Goal: Information Seeking & Learning: Learn about a topic

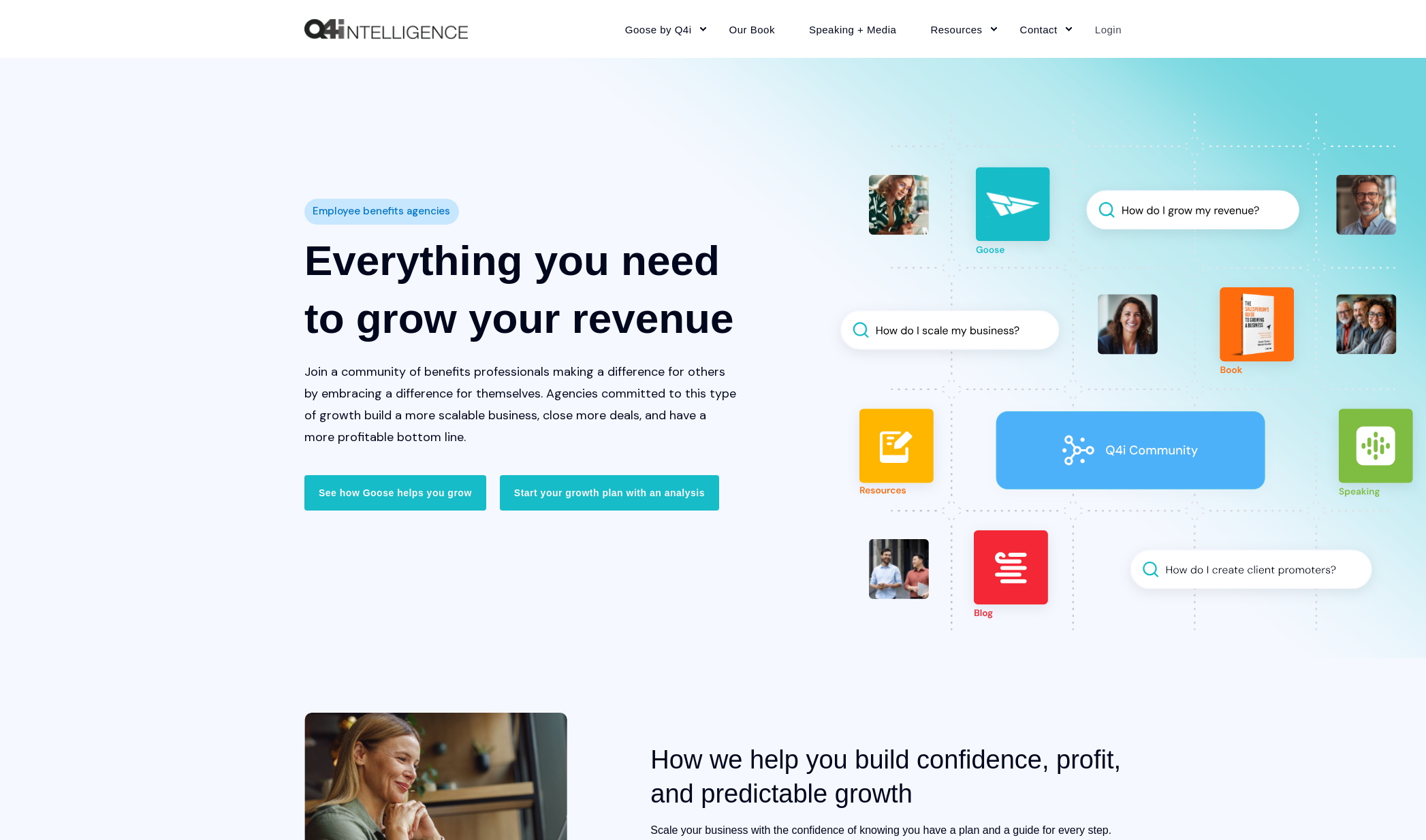
click at [1111, 30] on link "Login" at bounding box center [1100, 28] width 44 height 59
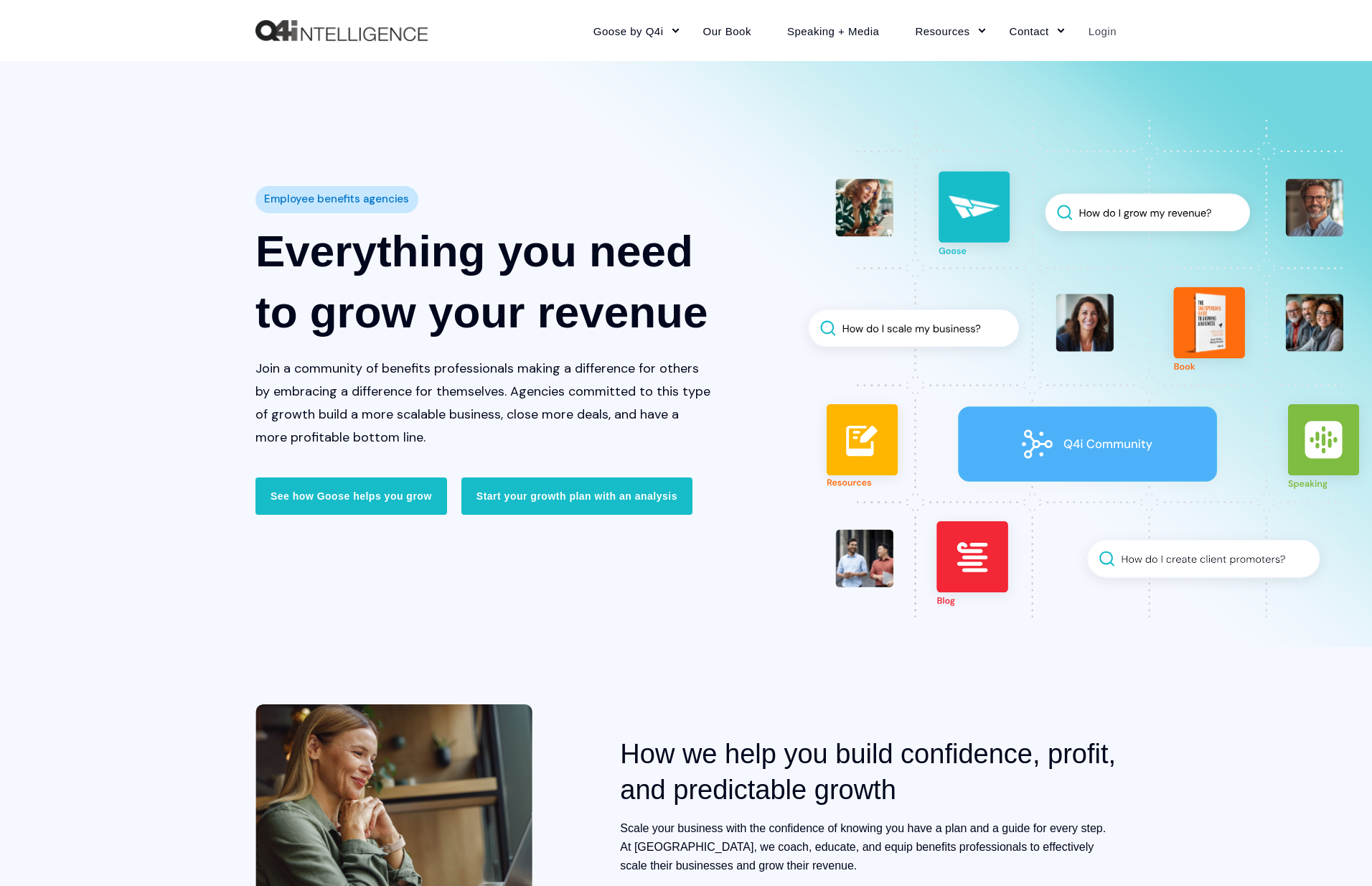
click at [1109, 33] on link "Login" at bounding box center [1094, 30] width 46 height 62
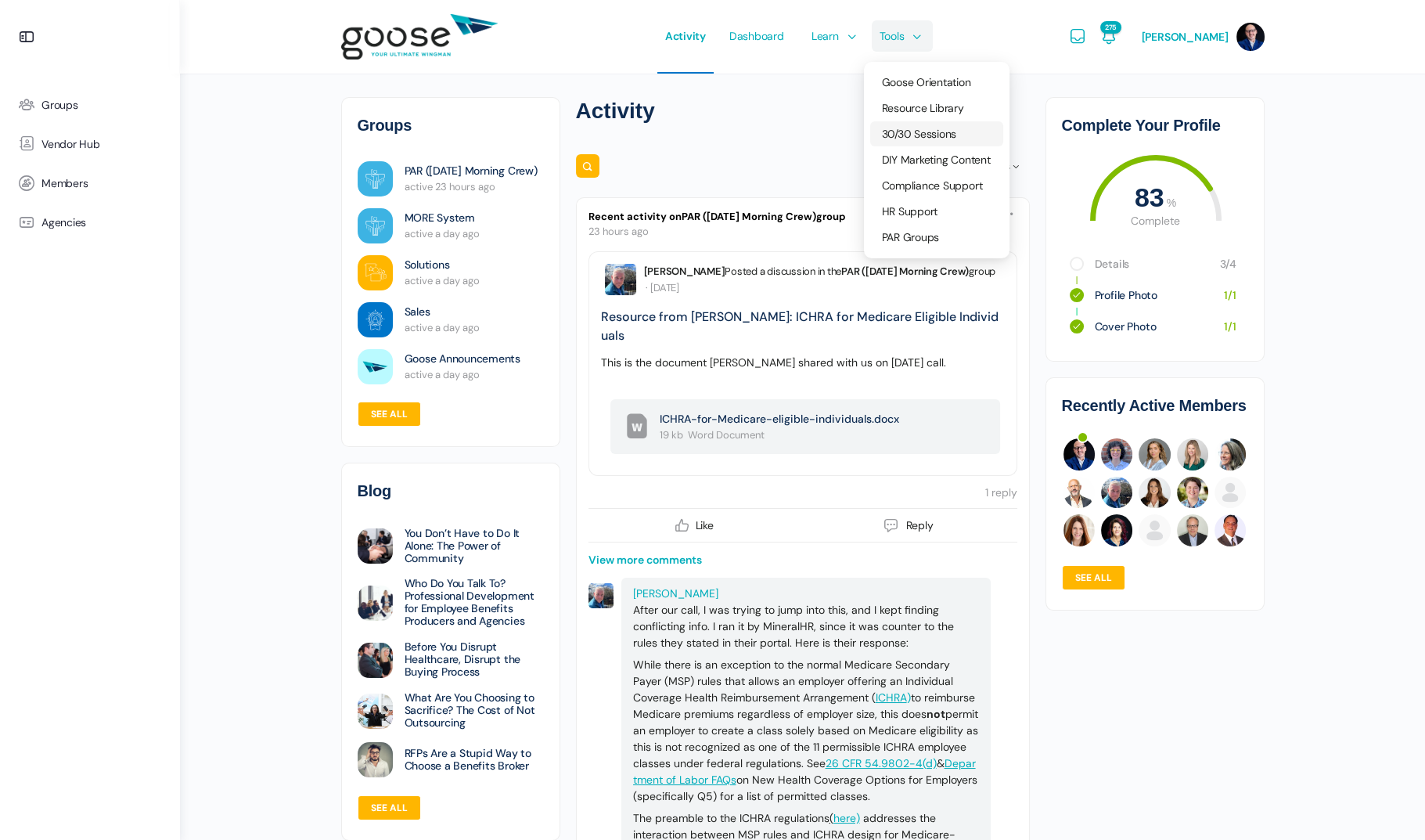
click at [919, 127] on span "30/30 Sessions" at bounding box center [920, 133] width 76 height 14
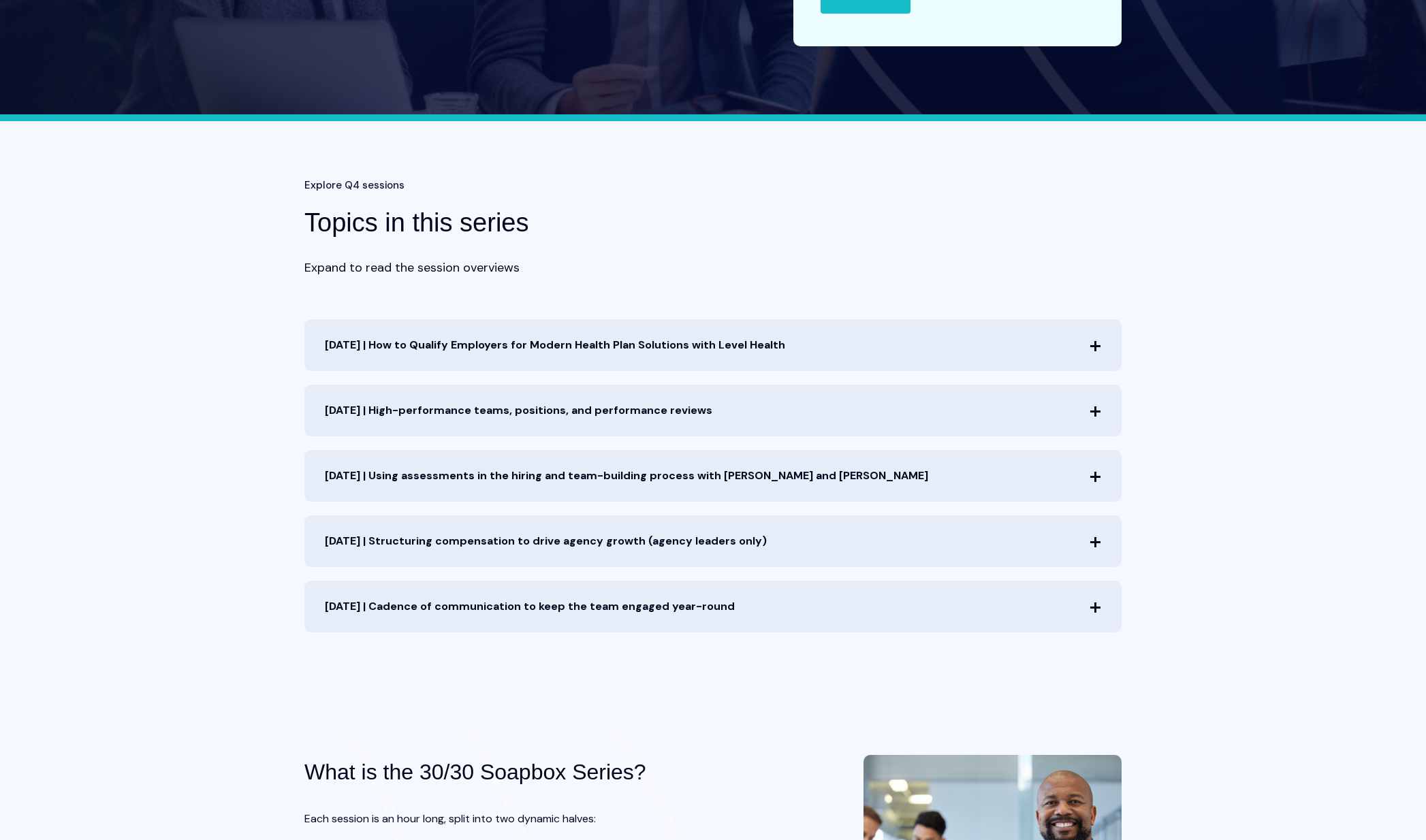
scroll to position [423, 0]
click at [1095, 344] on icon at bounding box center [1095, 344] width 0 height 0
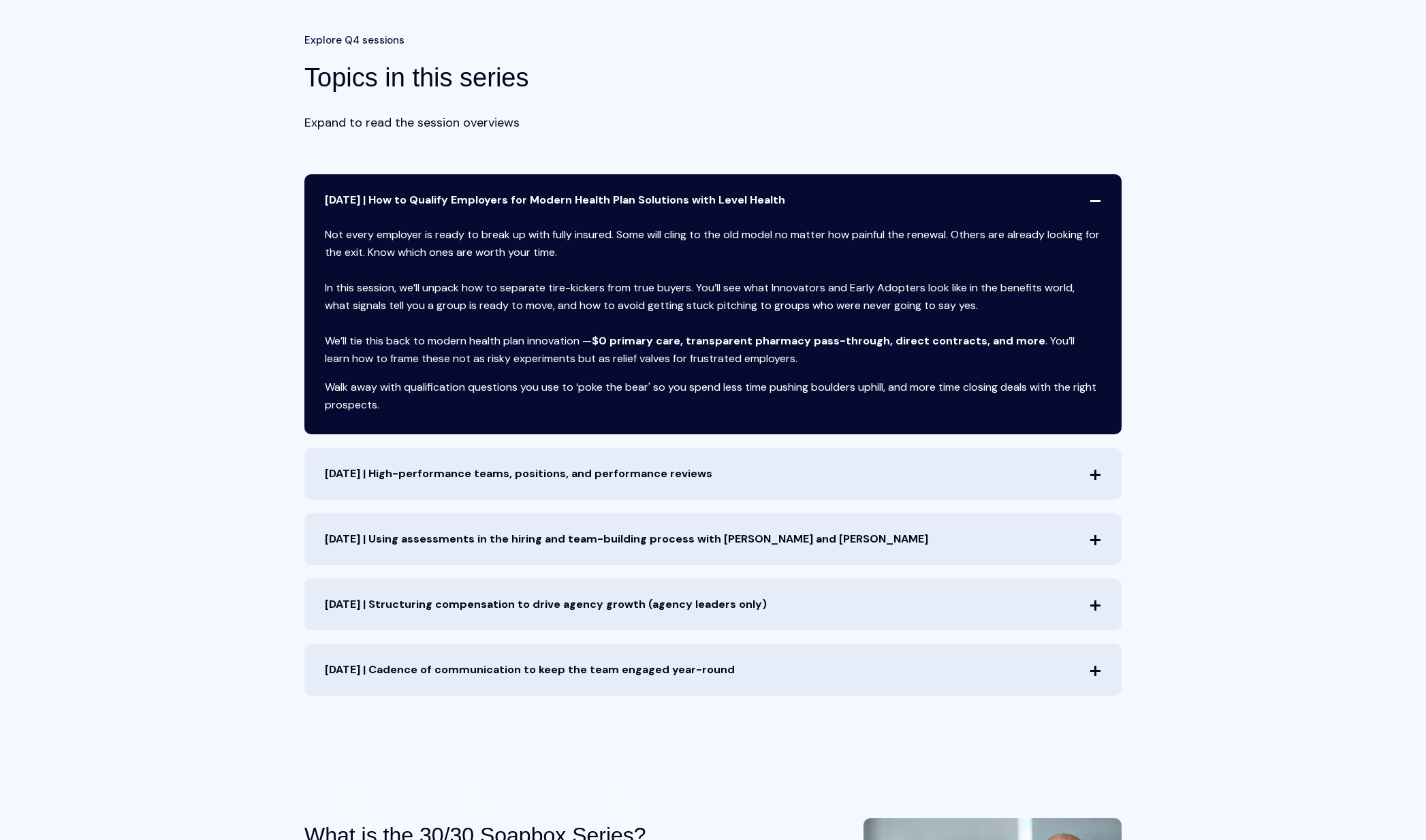
scroll to position [574, 0]
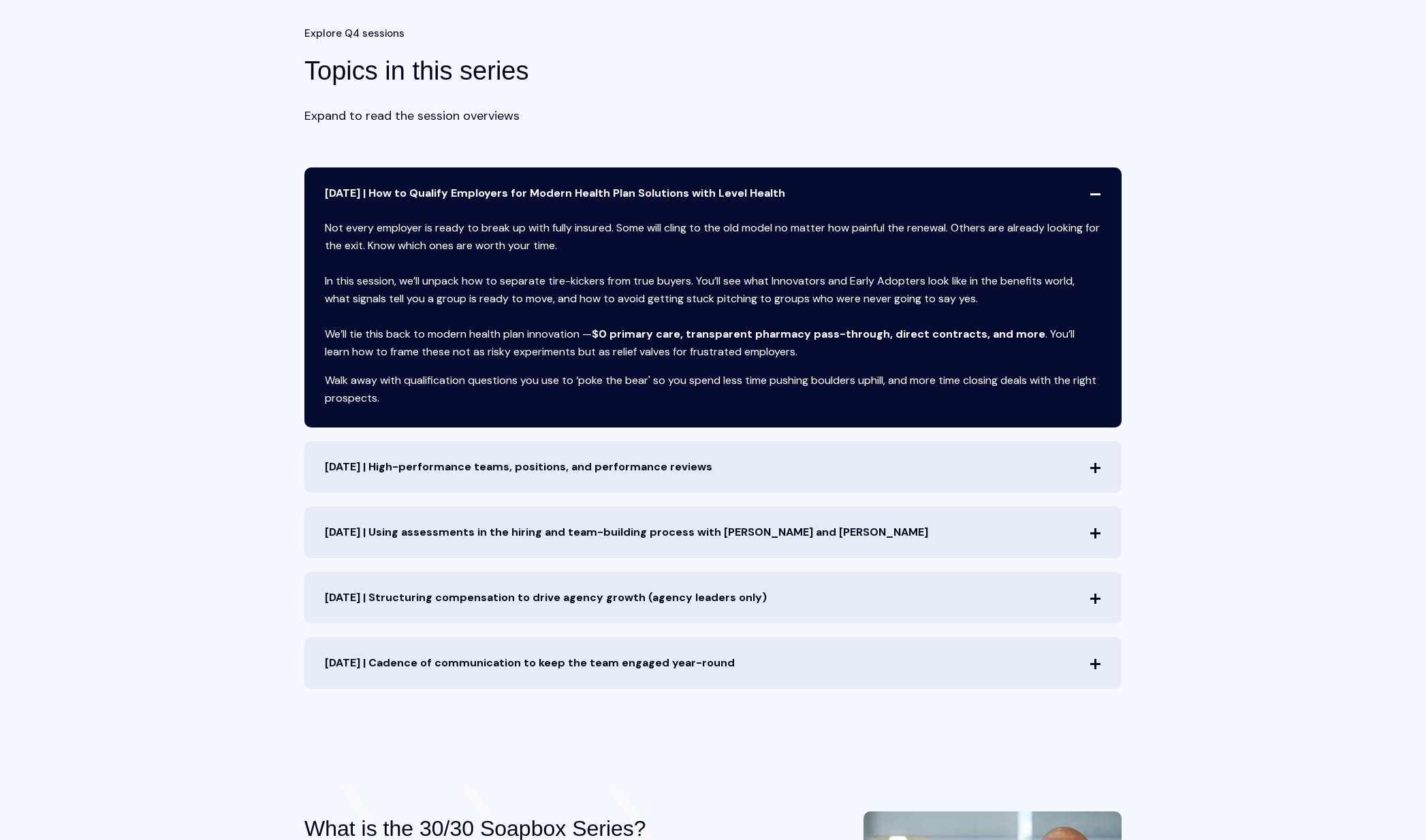
click at [670, 191] on span "Oct. 8th | How to Qualify Employers for Modern Health Plan Solutions with Level…" at bounding box center [713, 193] width 817 height 52
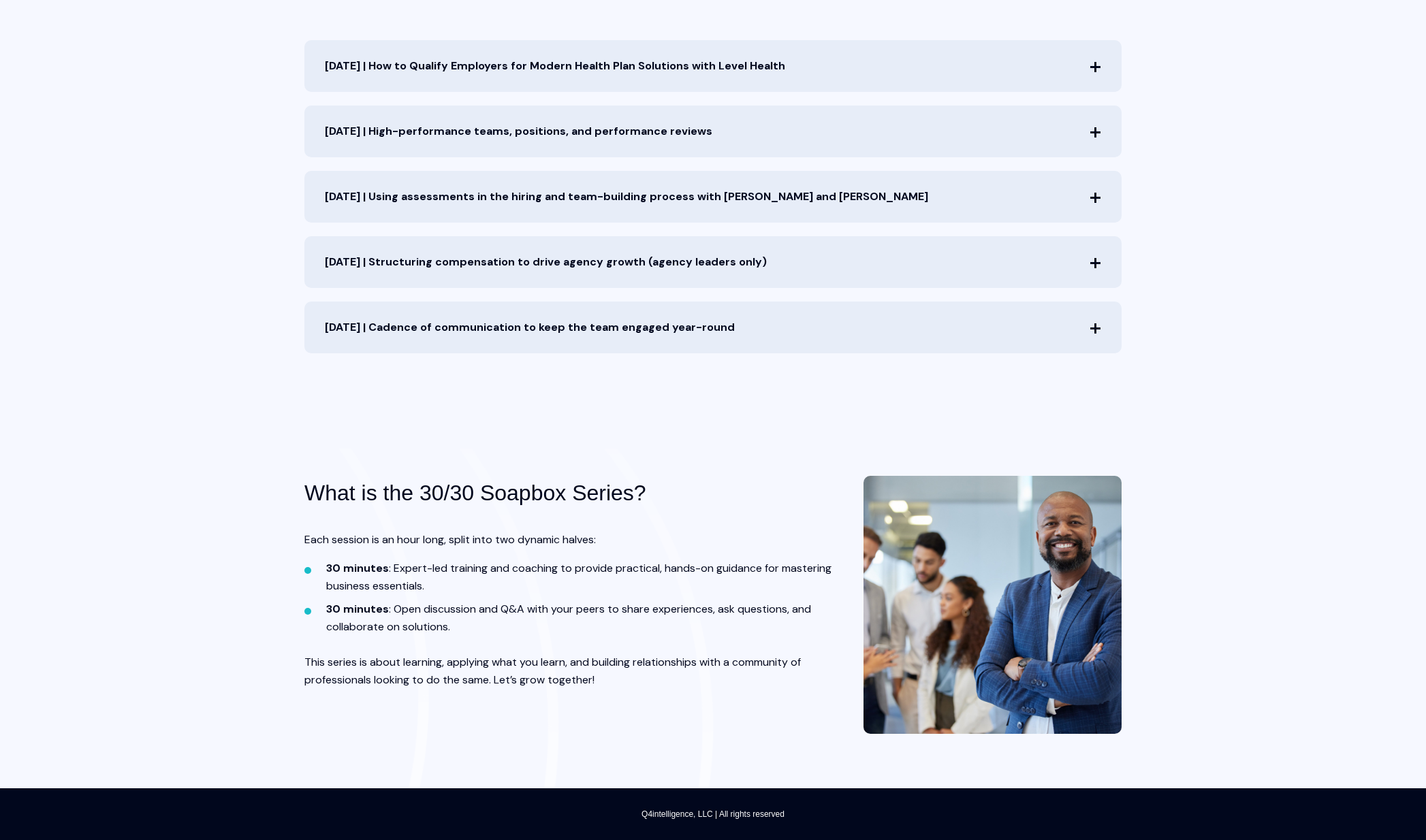
scroll to position [701, 0]
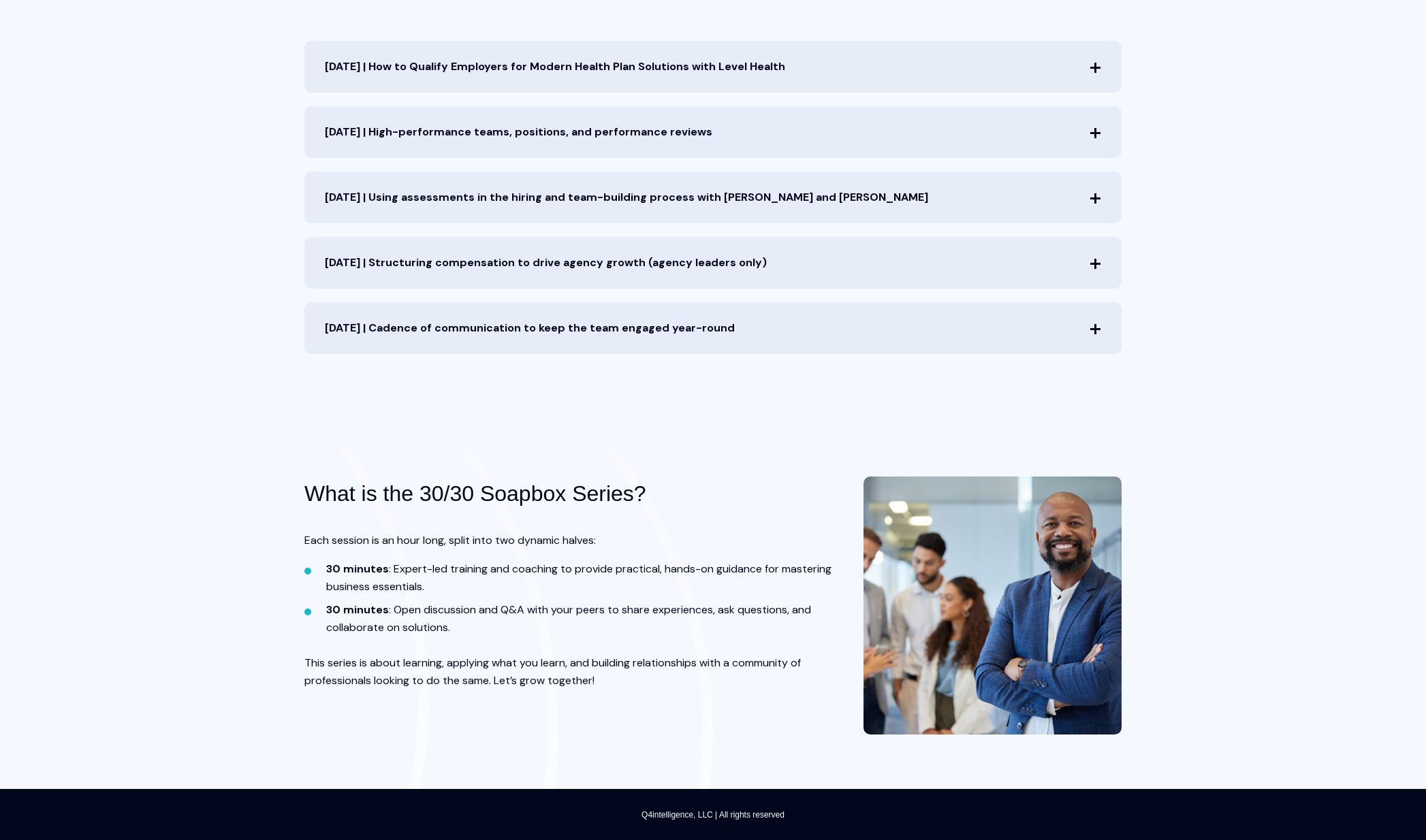
click at [390, 490] on h3 "What is the 30/30 Soapbox Series?" at bounding box center [532, 494] width 456 height 35
click at [376, 573] on strong "30 minutes" at bounding box center [358, 569] width 63 height 15
click at [376, 610] on strong "30 minutes" at bounding box center [358, 609] width 63 height 15
click at [375, 668] on div "Each session is an hour long, split into two dynamic halves: 30 minutes : Exper…" at bounding box center [573, 610] width 538 height 158
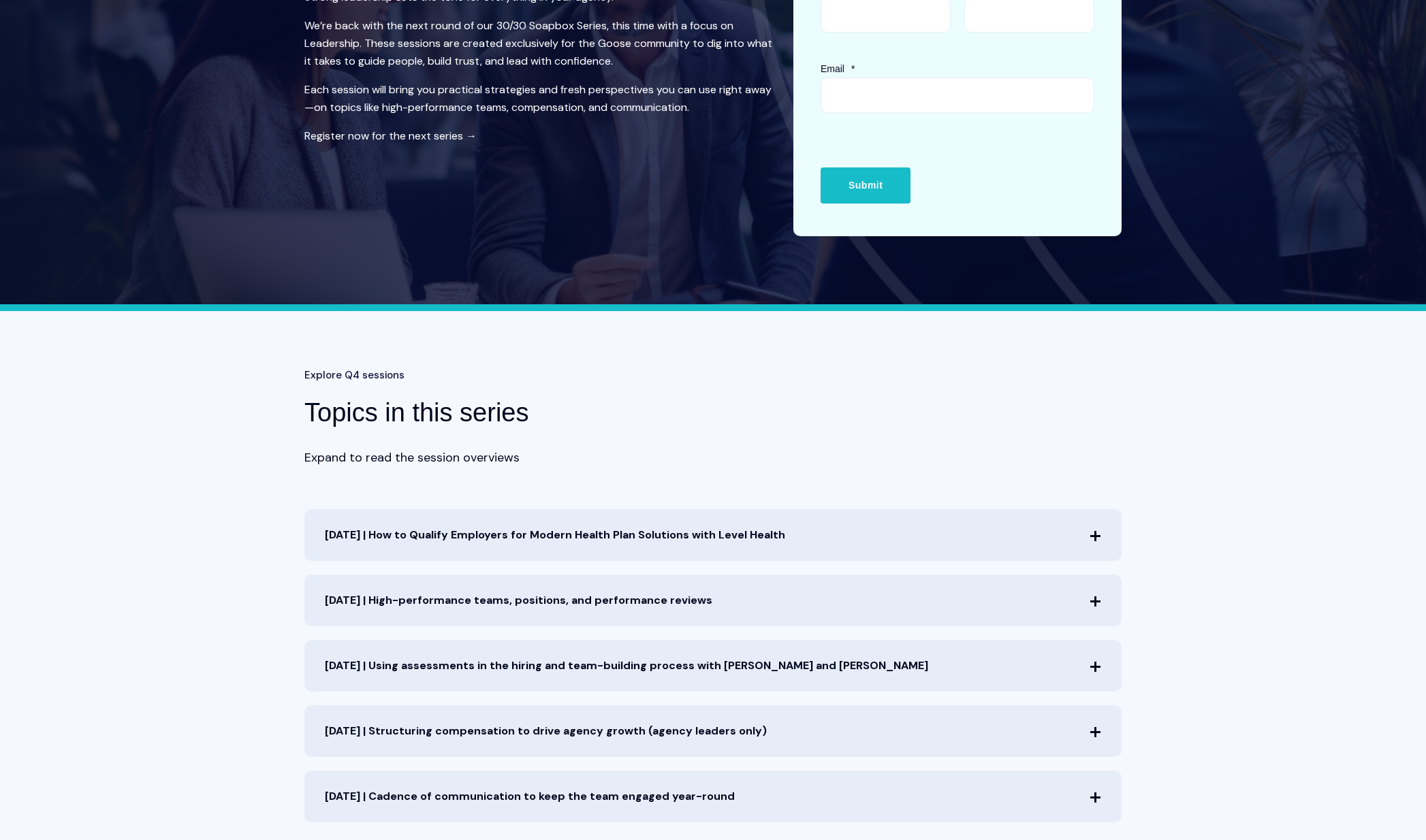
scroll to position [241, 0]
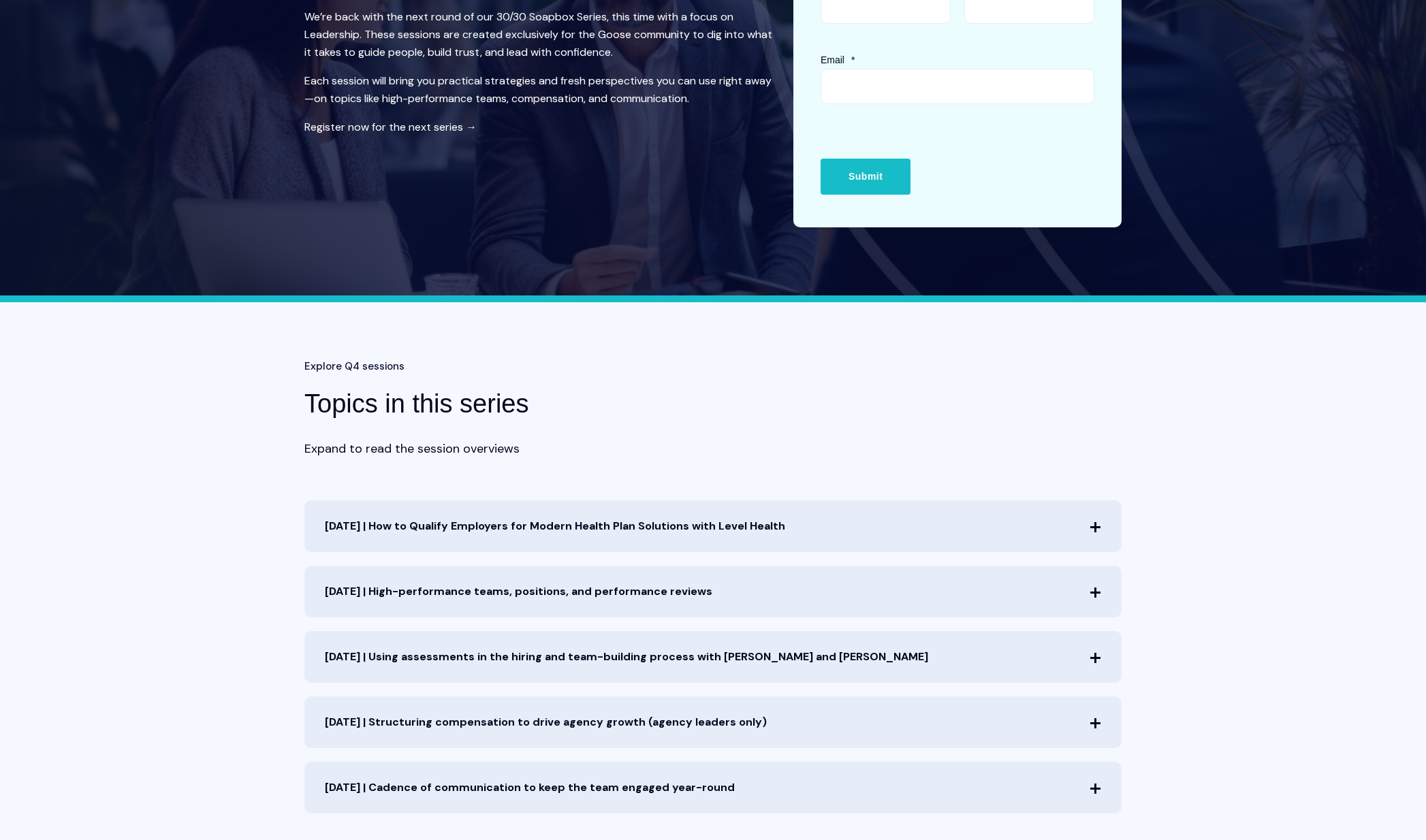
click at [464, 523] on span "Oct. 8th | How to Qualify Employers for Modern Health Plan Solutions with Level…" at bounding box center [713, 526] width 817 height 52
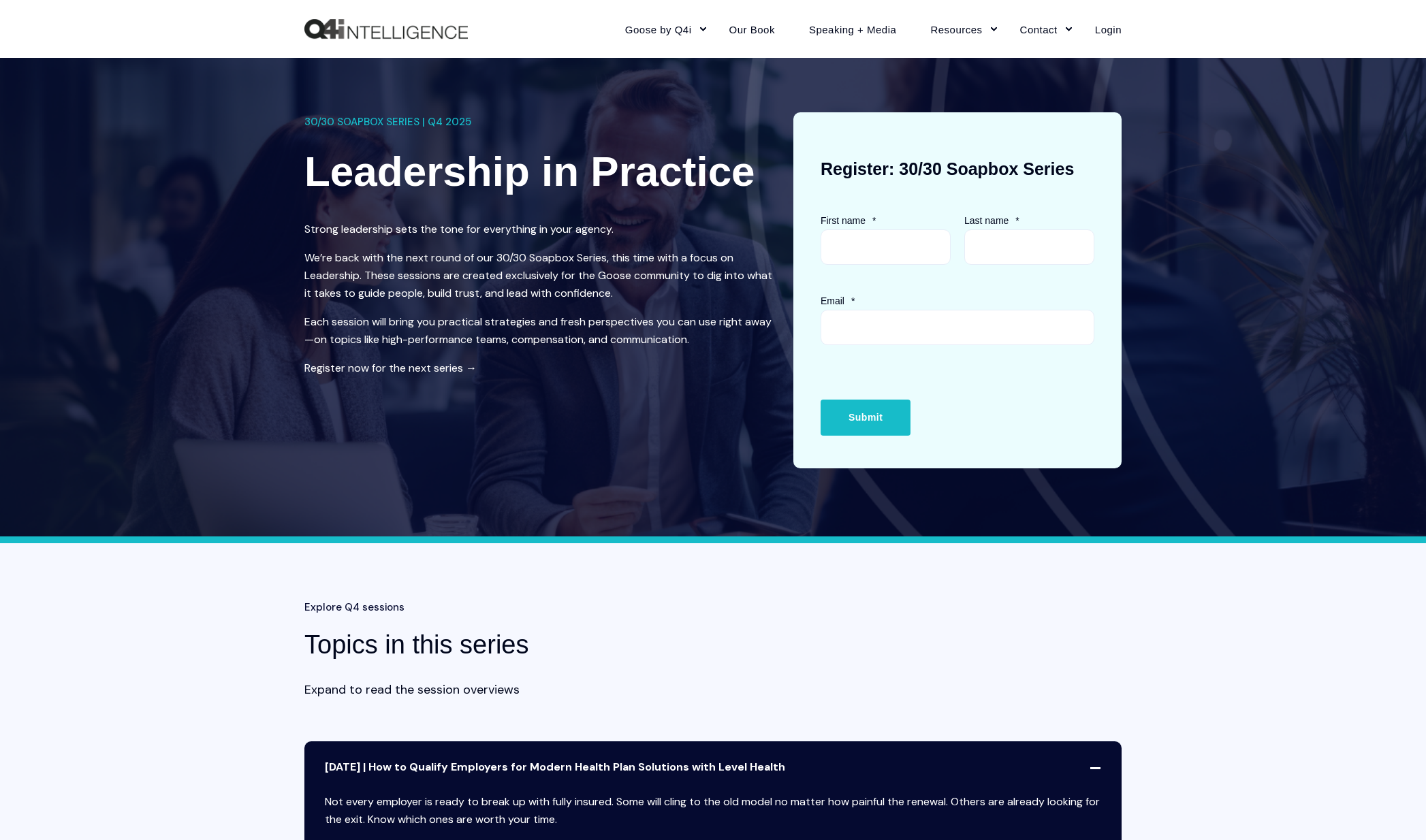
scroll to position [0, 0]
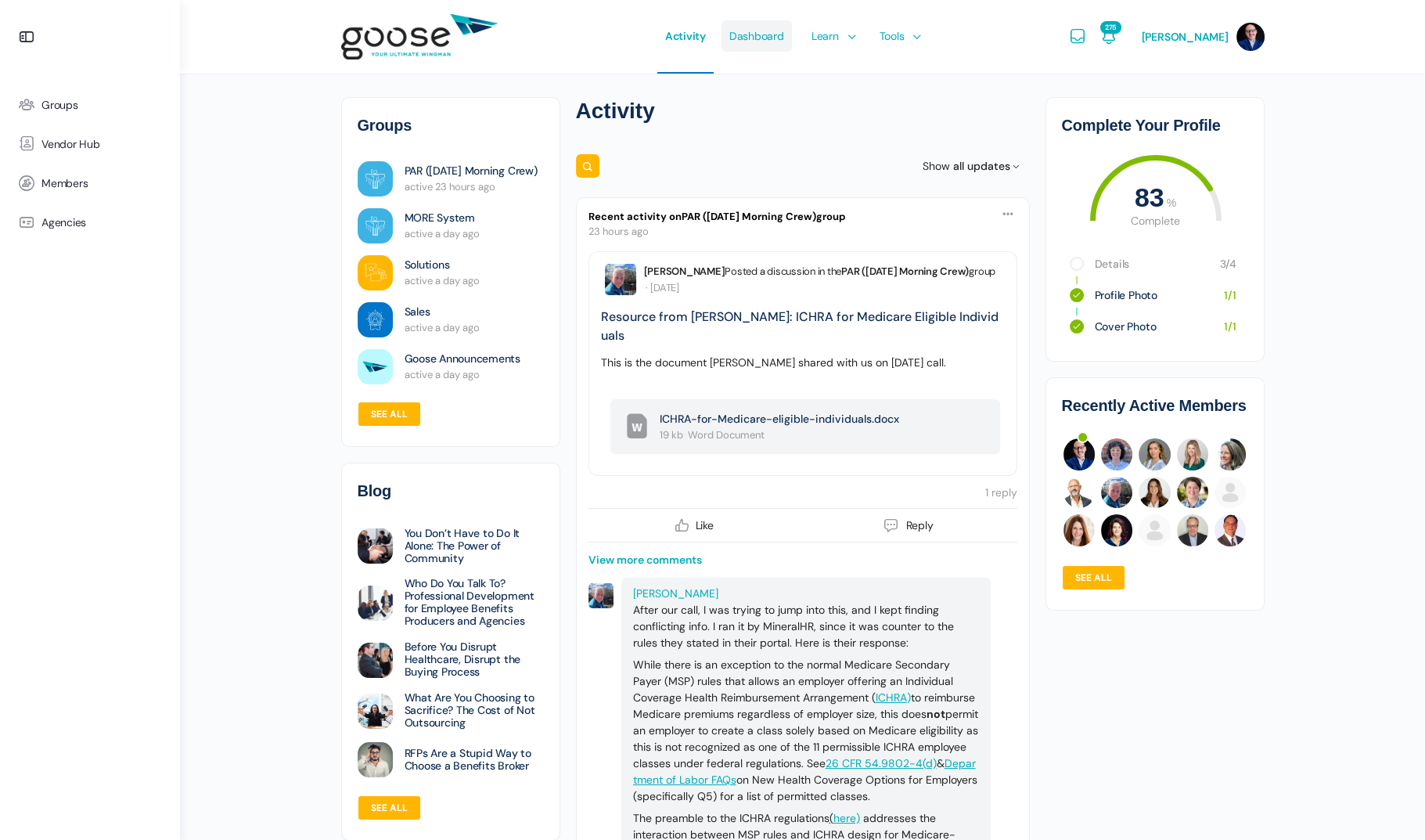
click at [770, 36] on span "Dashboard" at bounding box center [756, 36] width 55 height 74
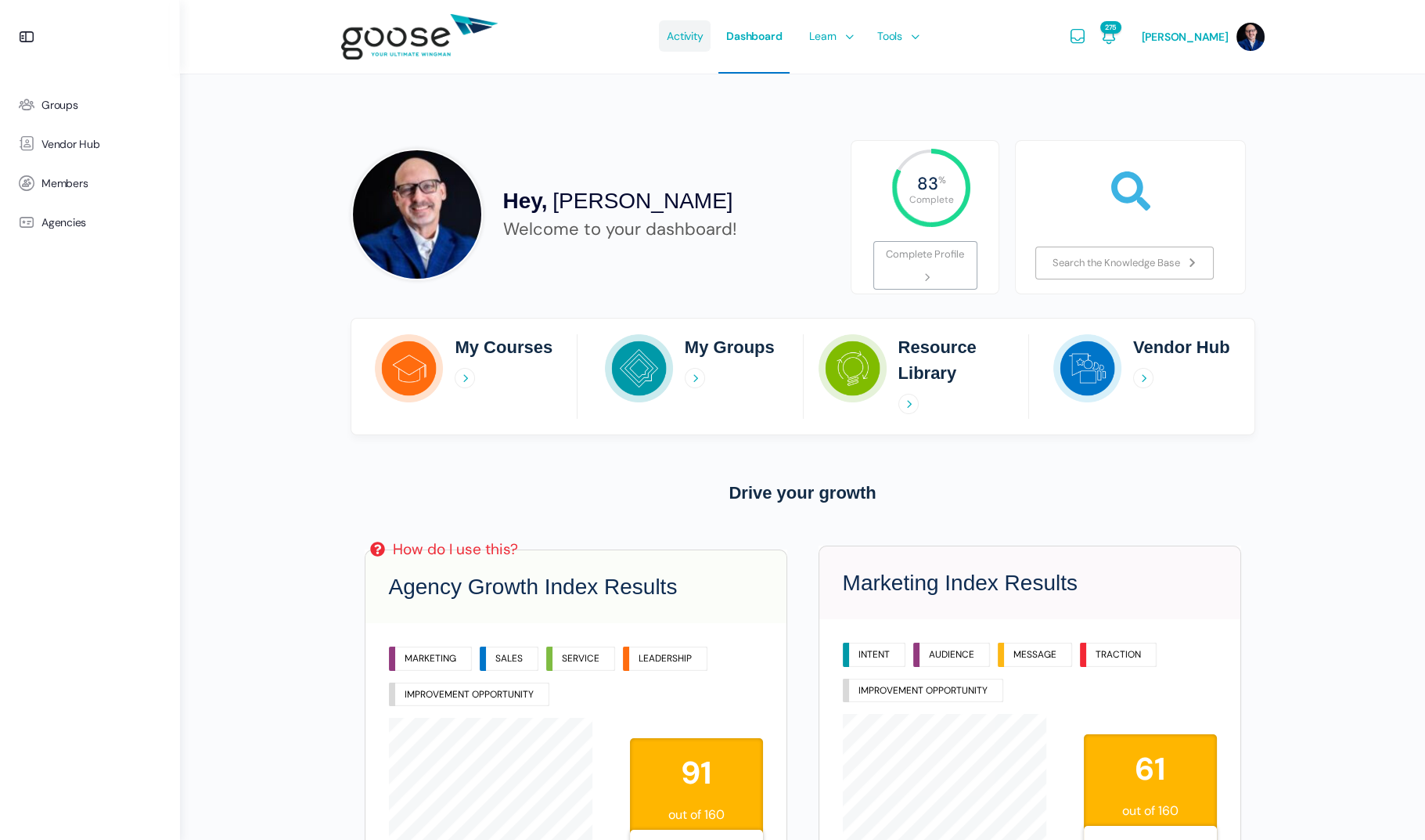
click at [686, 31] on span "Activity" at bounding box center [685, 36] width 36 height 74
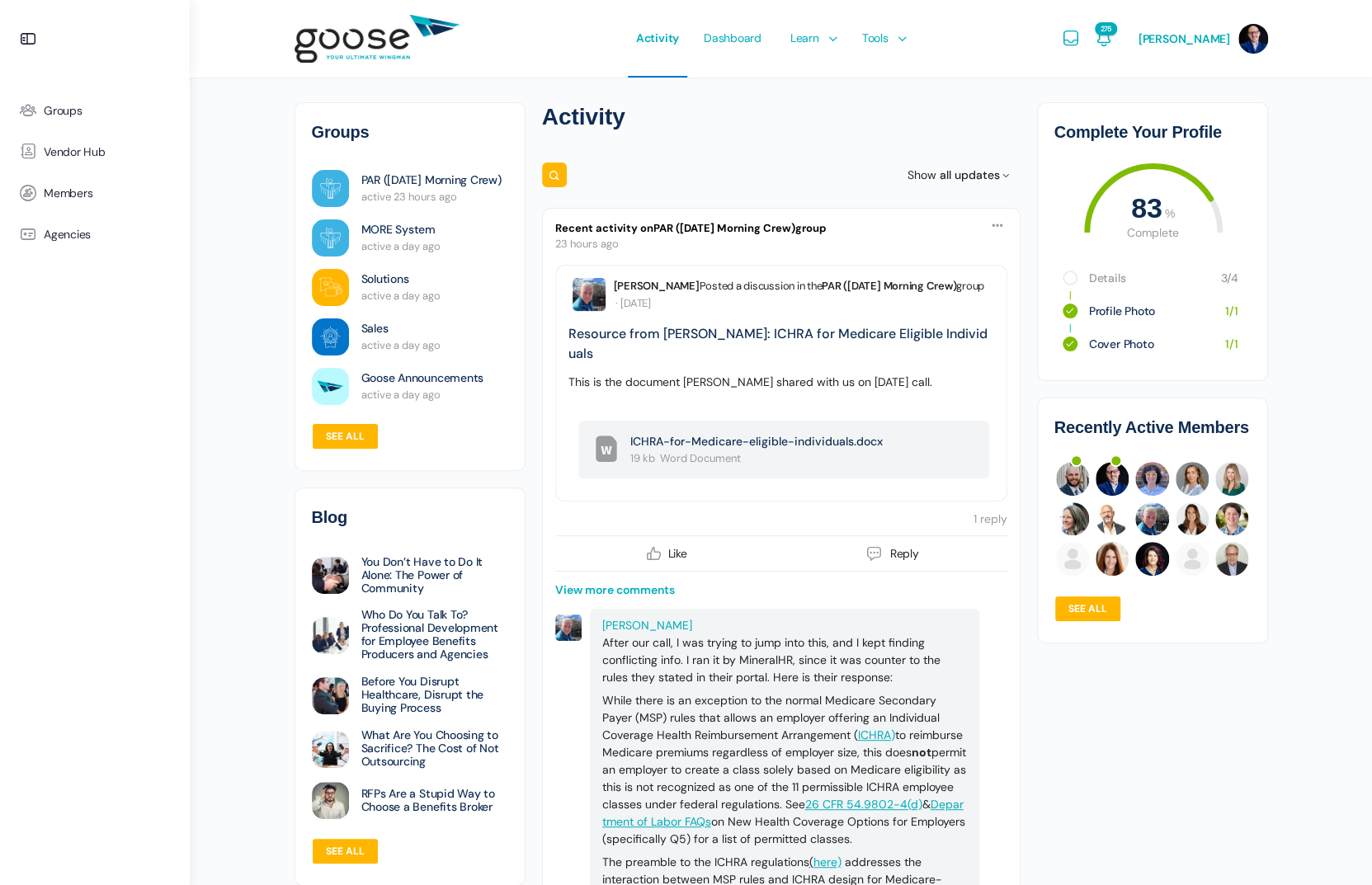
click at [826, 84] on span "Courses" at bounding box center [814, 87] width 42 height 15
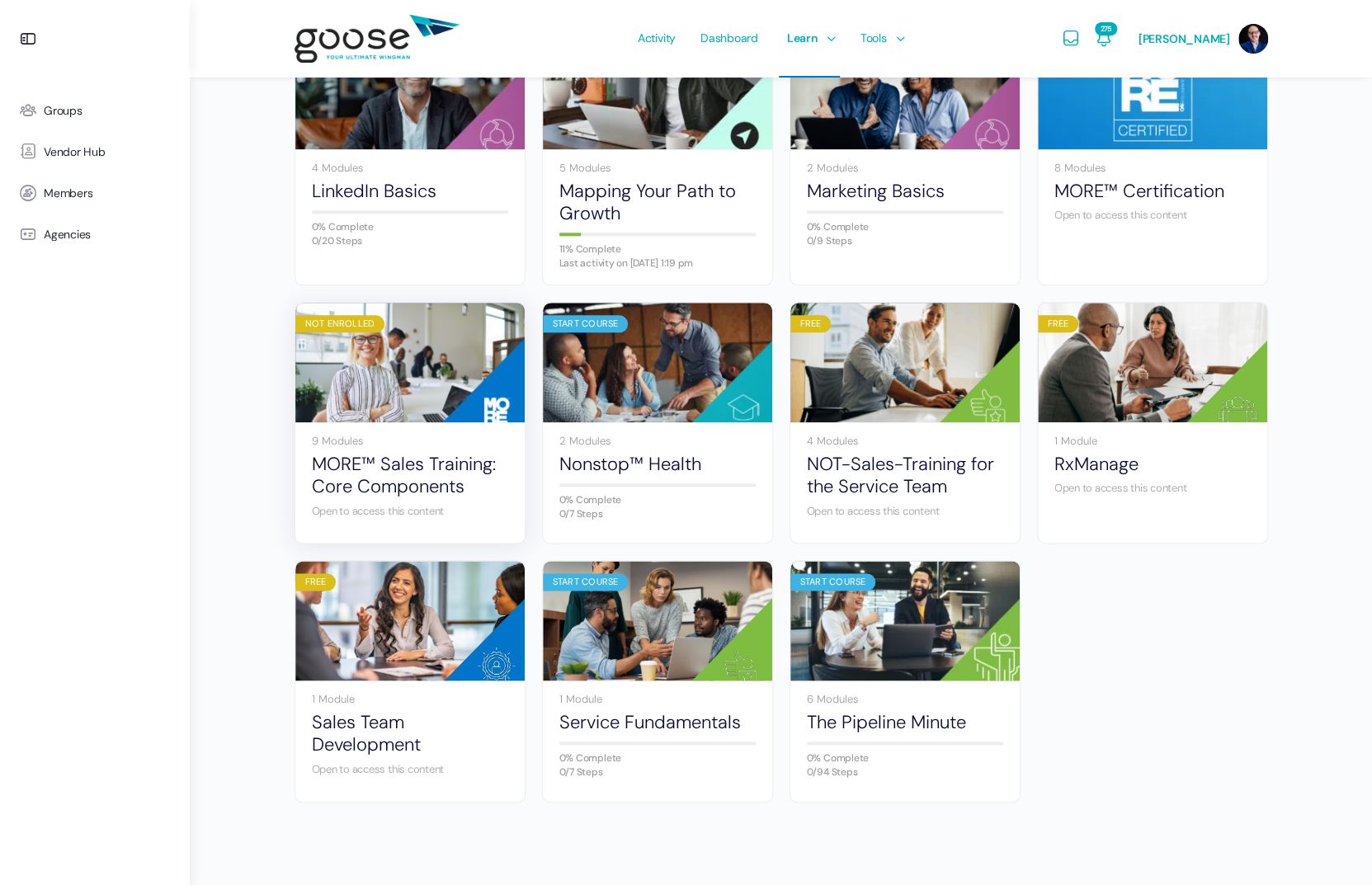
scroll to position [791, 0]
click at [374, 711] on link "Sales Team Development" at bounding box center [410, 733] width 196 height 45
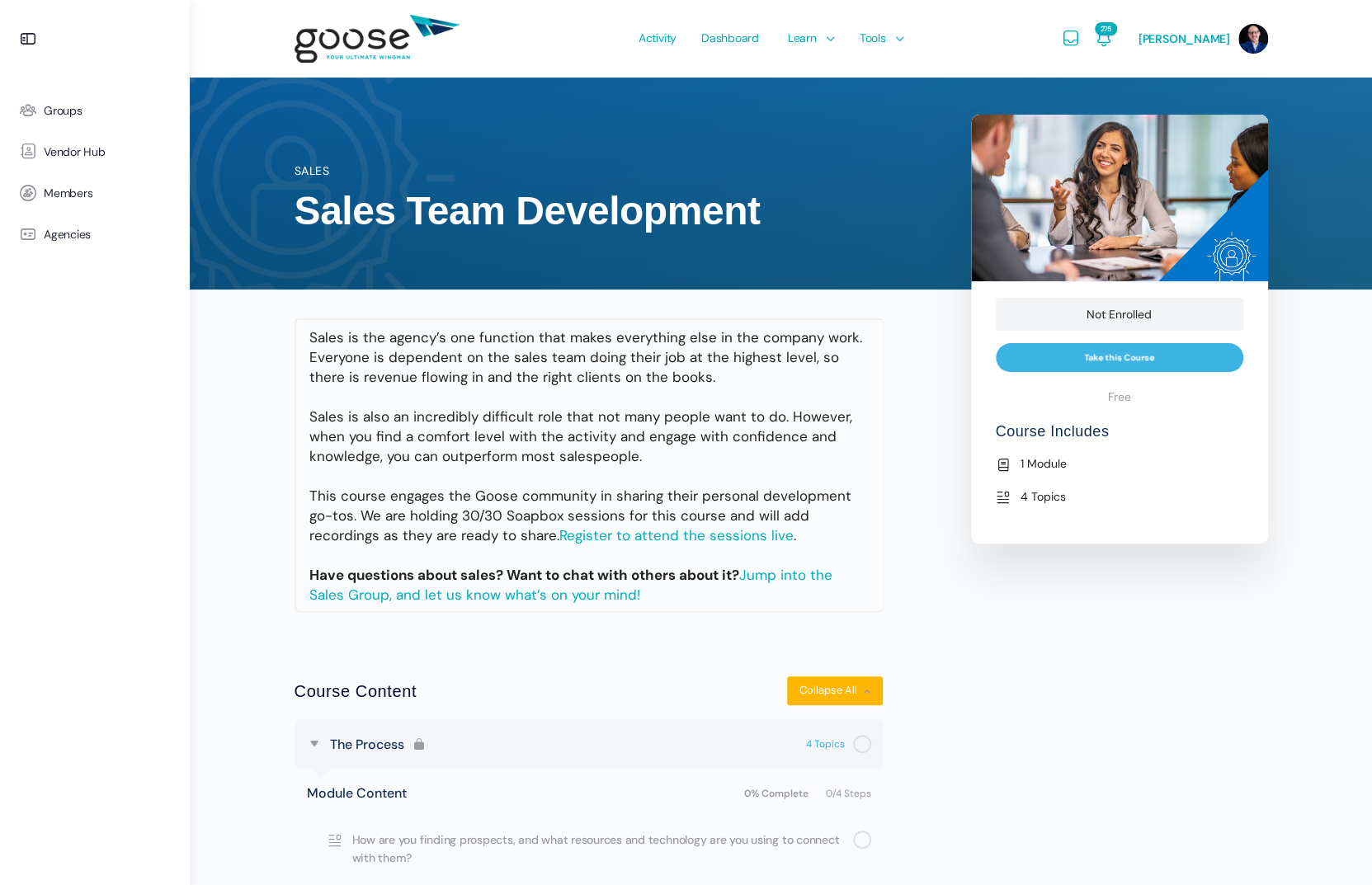
click at [1202, 666] on div "Preview this Course Not Enrolled Take this Course Free Course Includes 1 Module…" at bounding box center [1119, 578] width 313 height 956
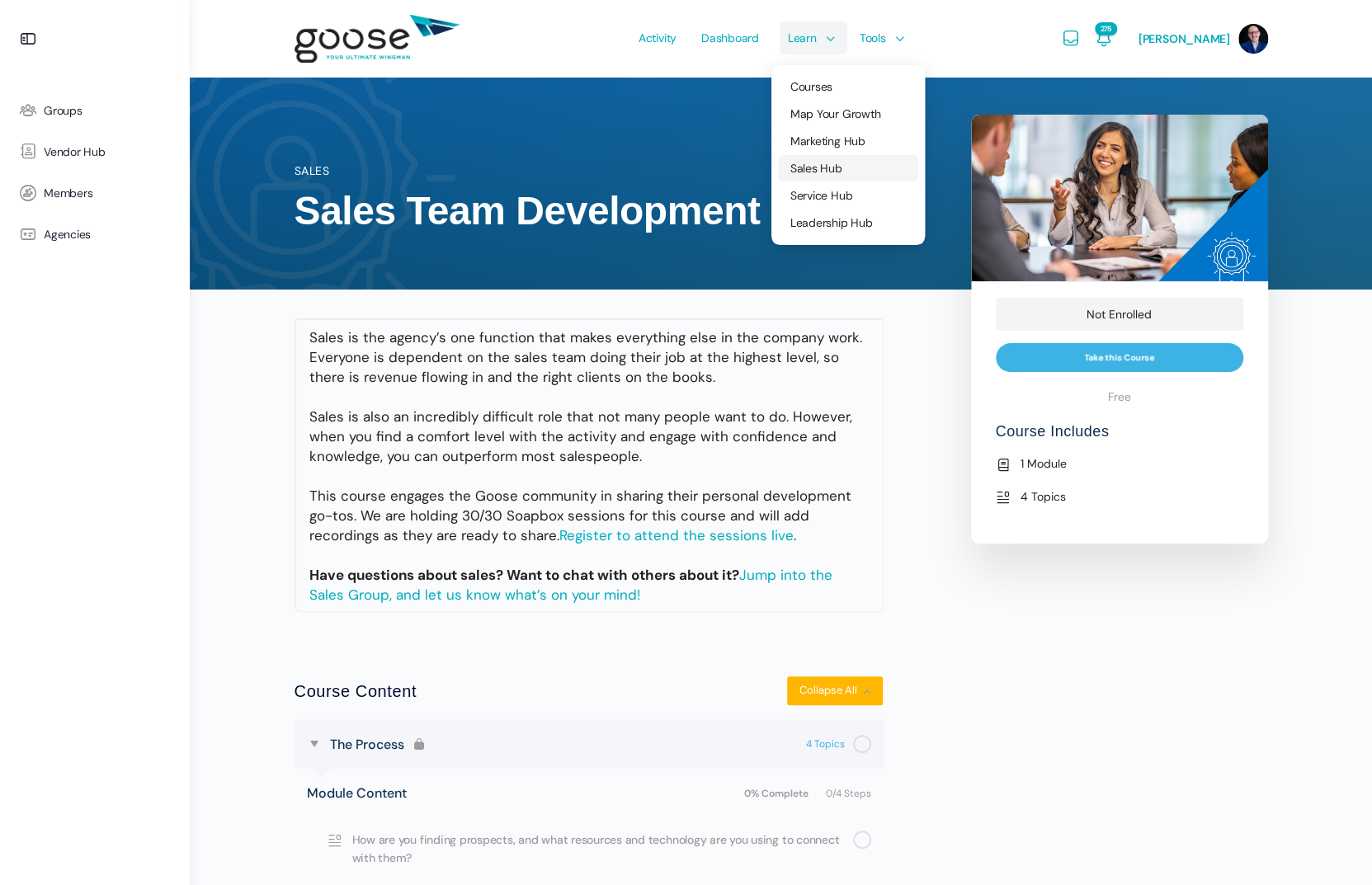
click at [836, 165] on span "Sales Hub" at bounding box center [816, 168] width 52 height 15
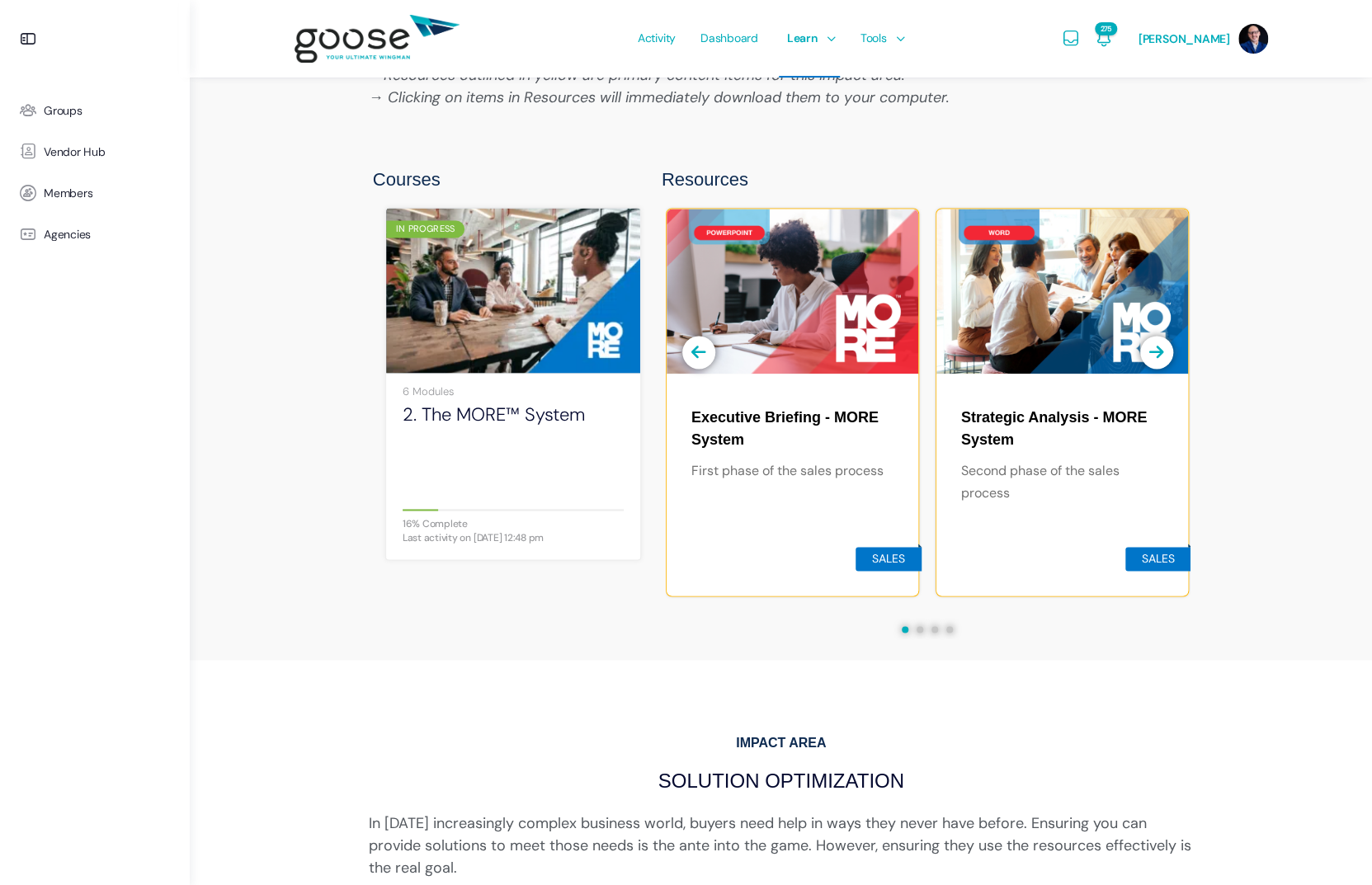
scroll to position [1148, 0]
click at [919, 625] on button at bounding box center [919, 628] width 6 height 6
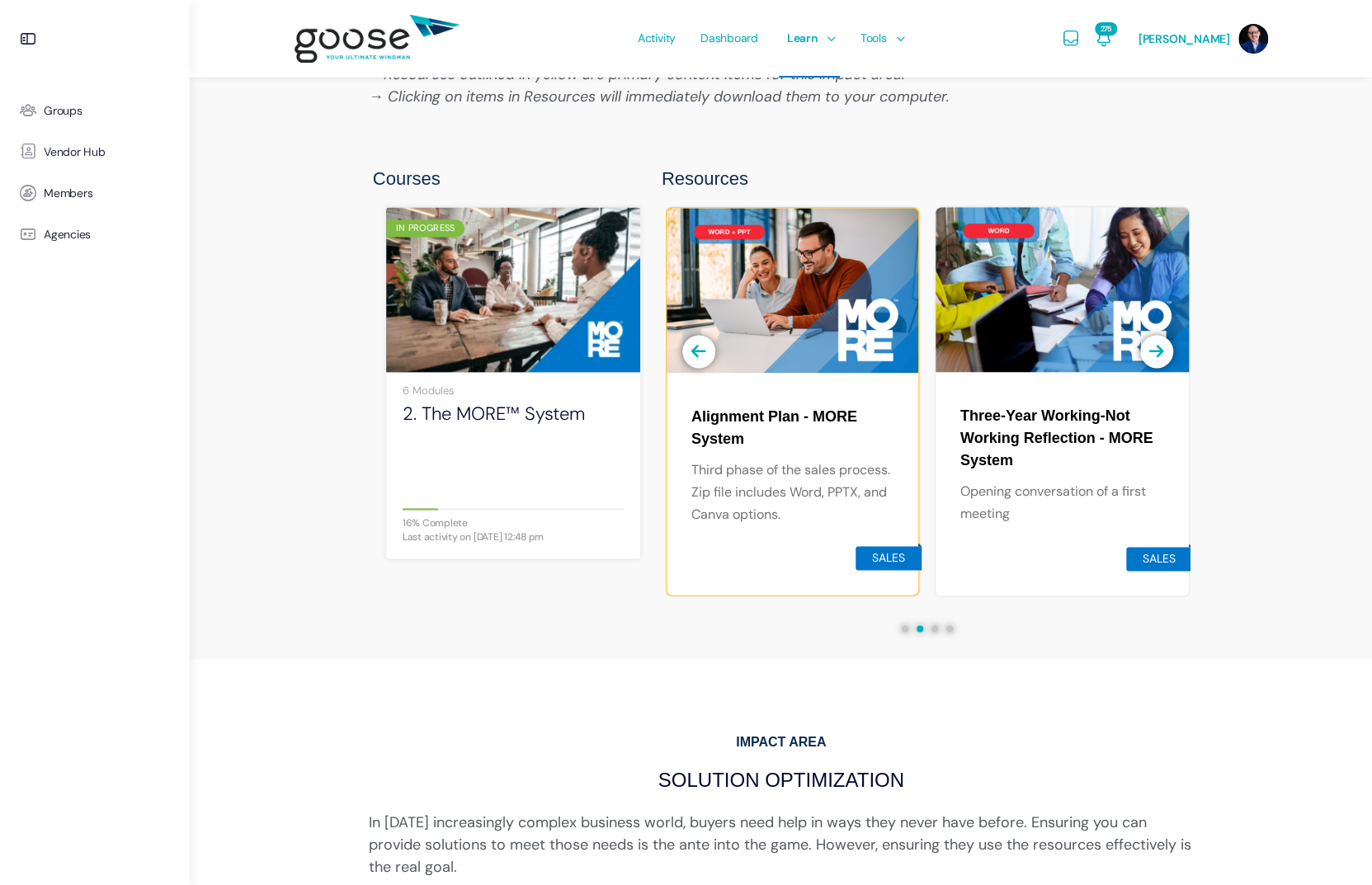
click at [919, 625] on button at bounding box center [919, 628] width 6 height 6
click at [933, 625] on button at bounding box center [934, 628] width 6 height 6
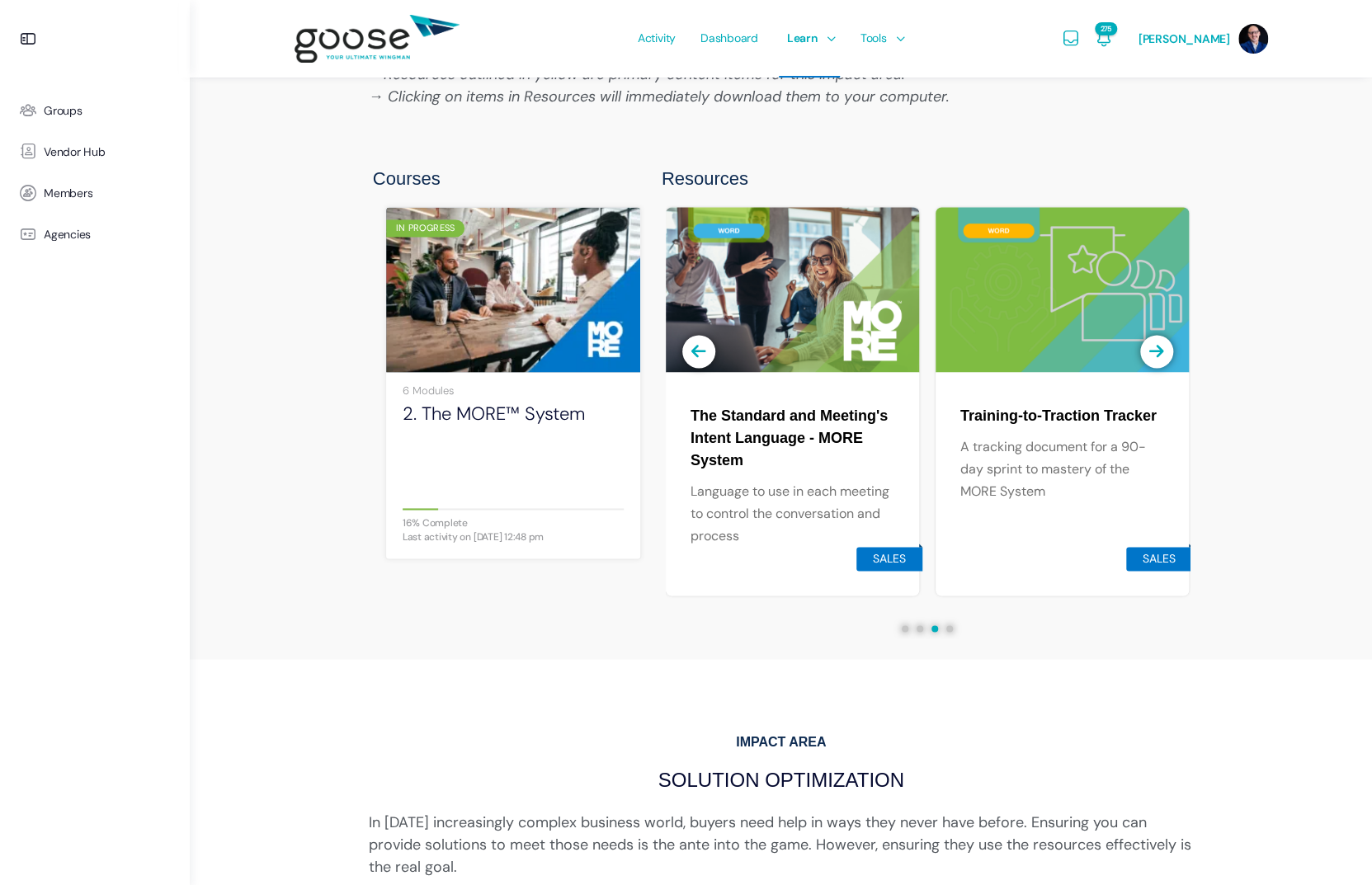
click at [951, 625] on button at bounding box center [949, 628] width 6 height 6
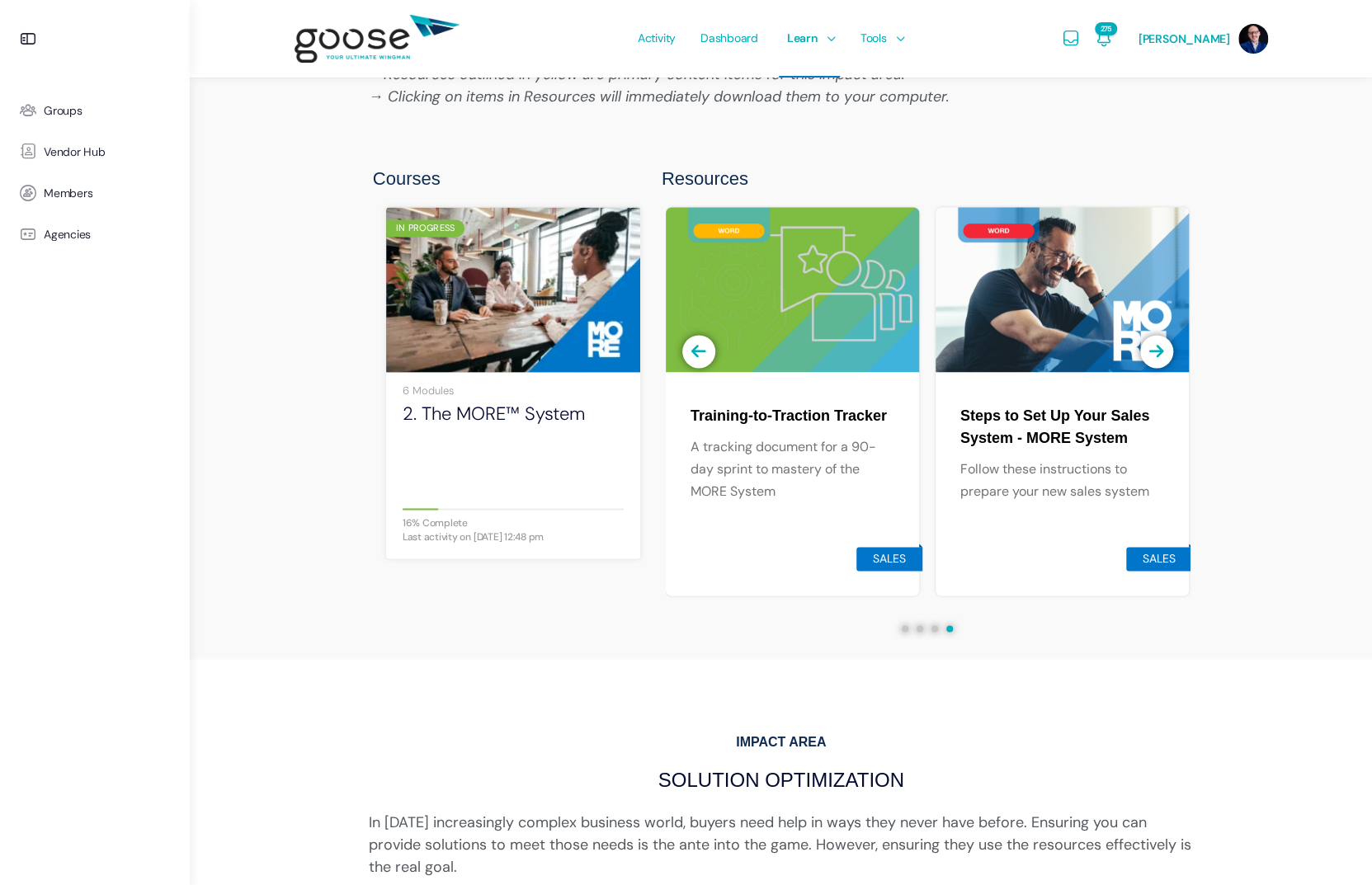
click at [736, 626] on div at bounding box center [928, 627] width 524 height 22
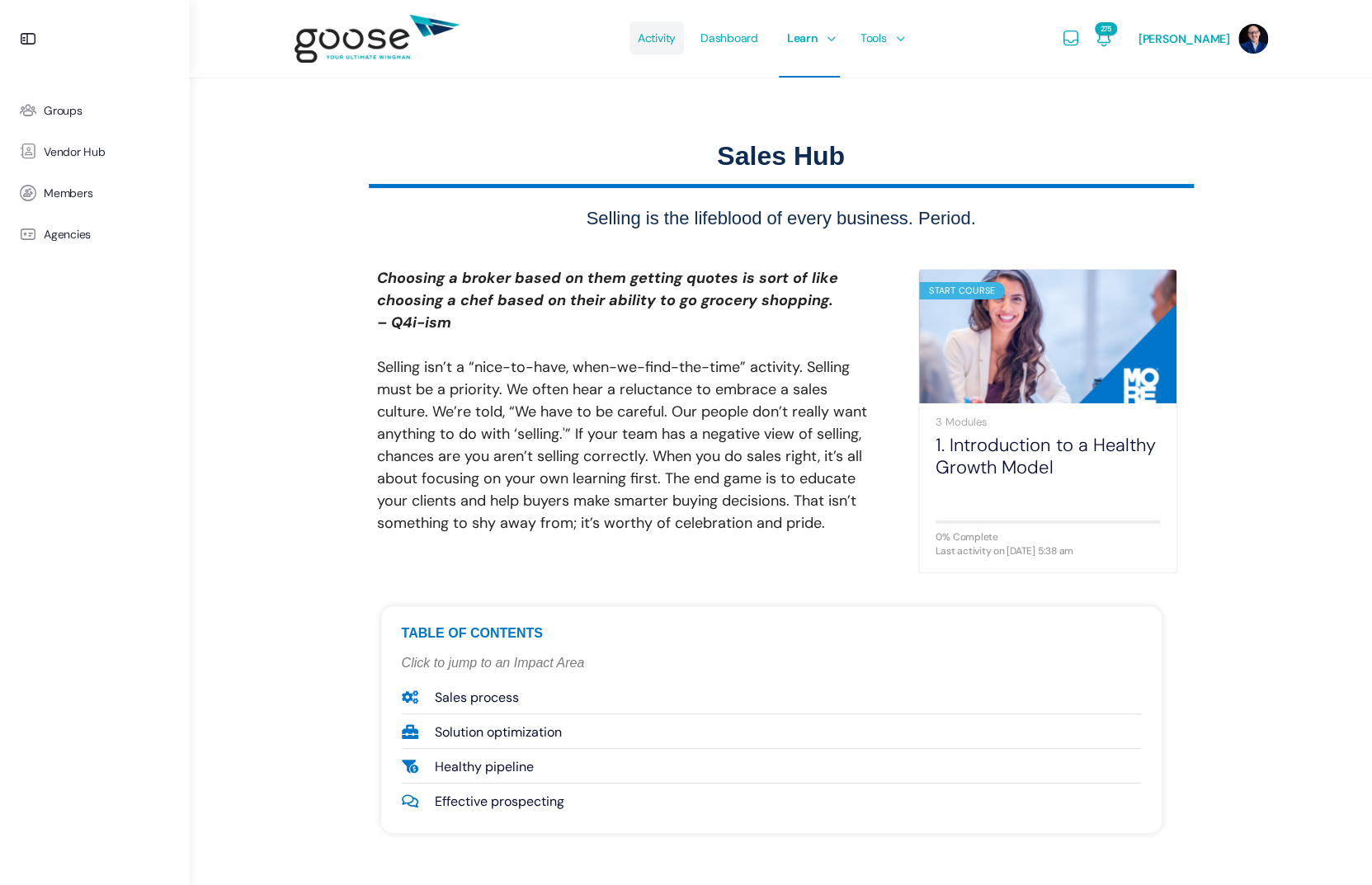
scroll to position [0, 0]
click at [655, 34] on span "Activity" at bounding box center [656, 38] width 38 height 78
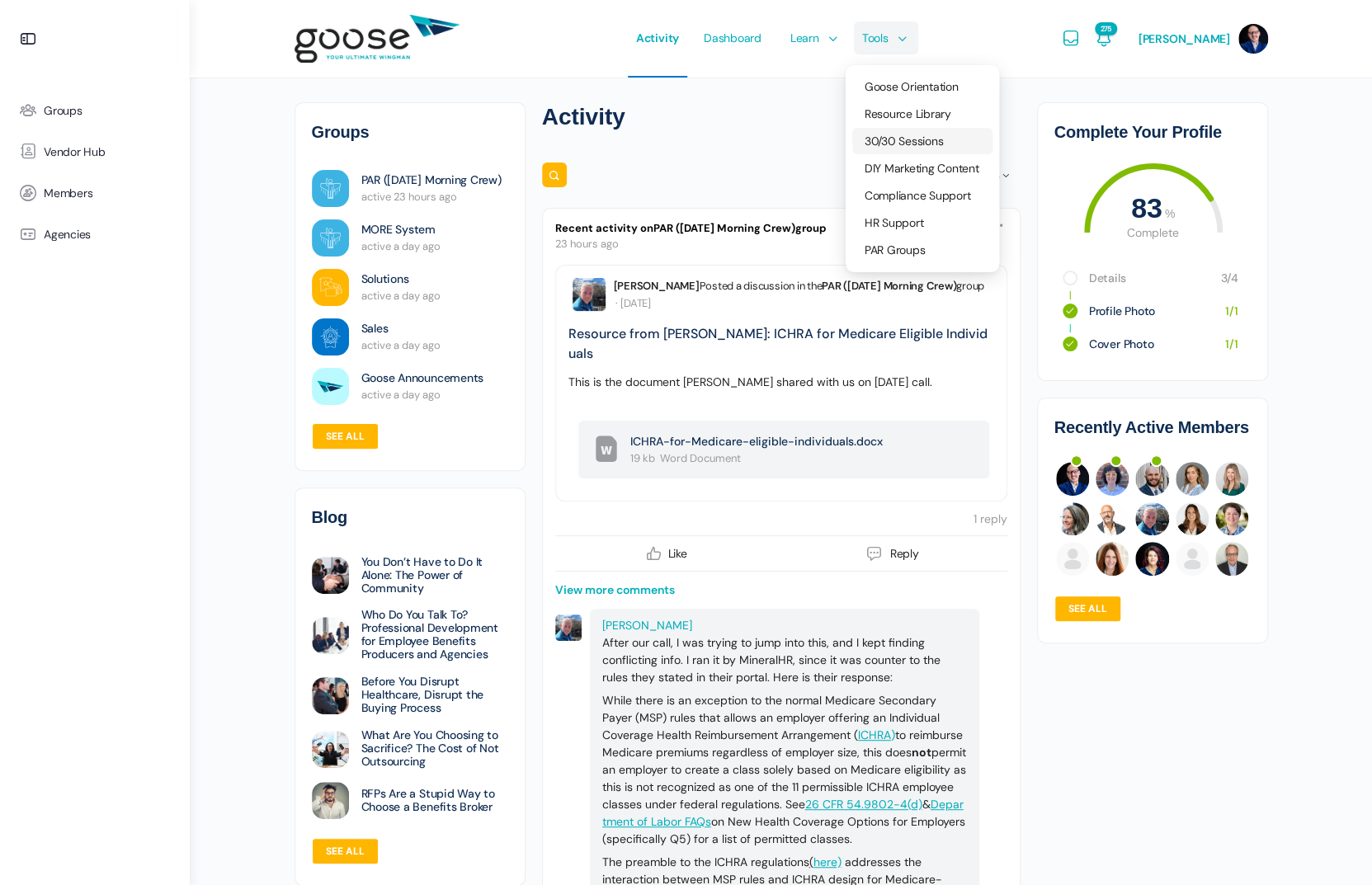
click at [899, 134] on span "30/30 Sessions" at bounding box center [904, 141] width 80 height 15
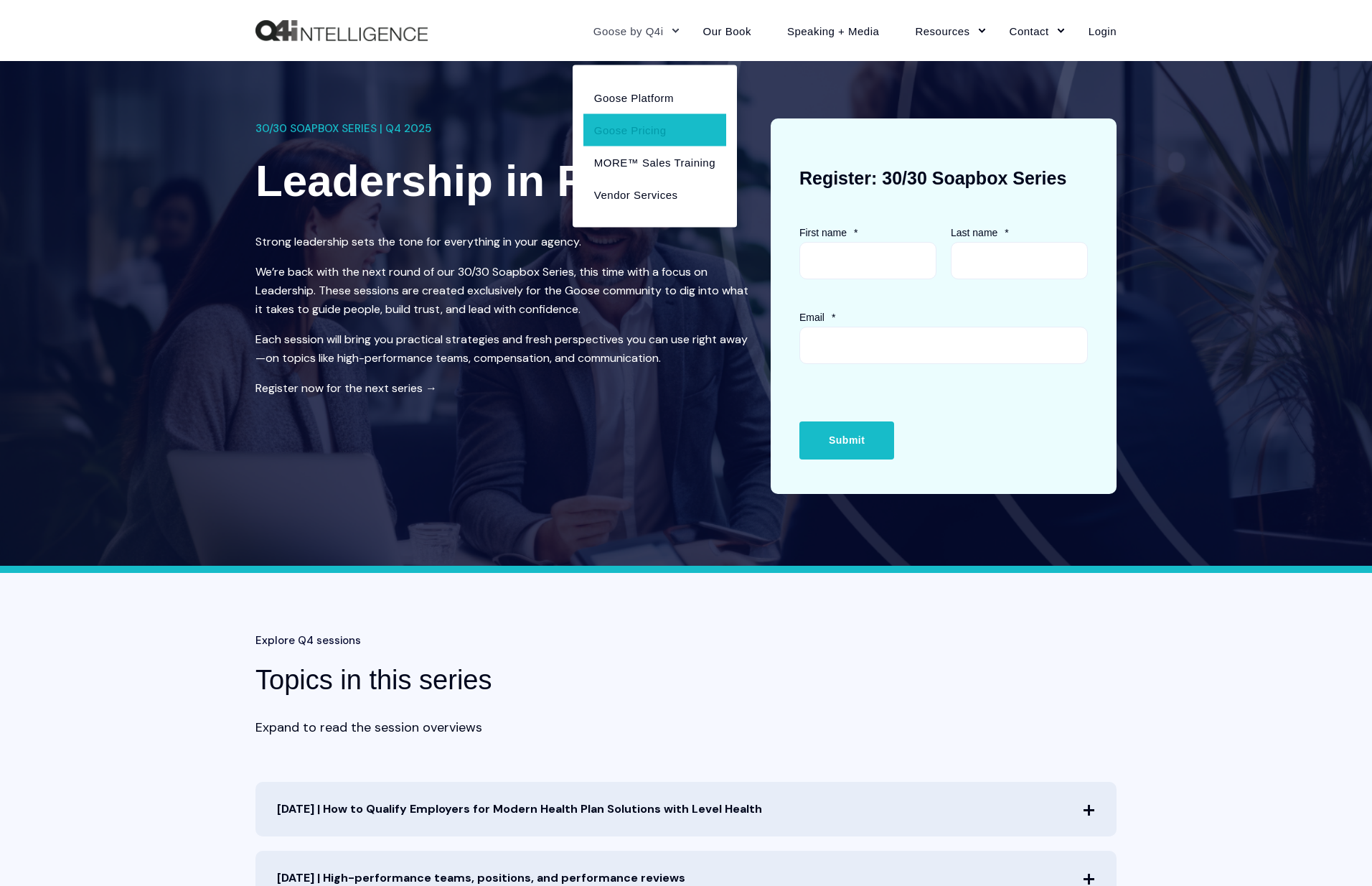
click at [641, 128] on link "Goose Pricing" at bounding box center [655, 129] width 143 height 32
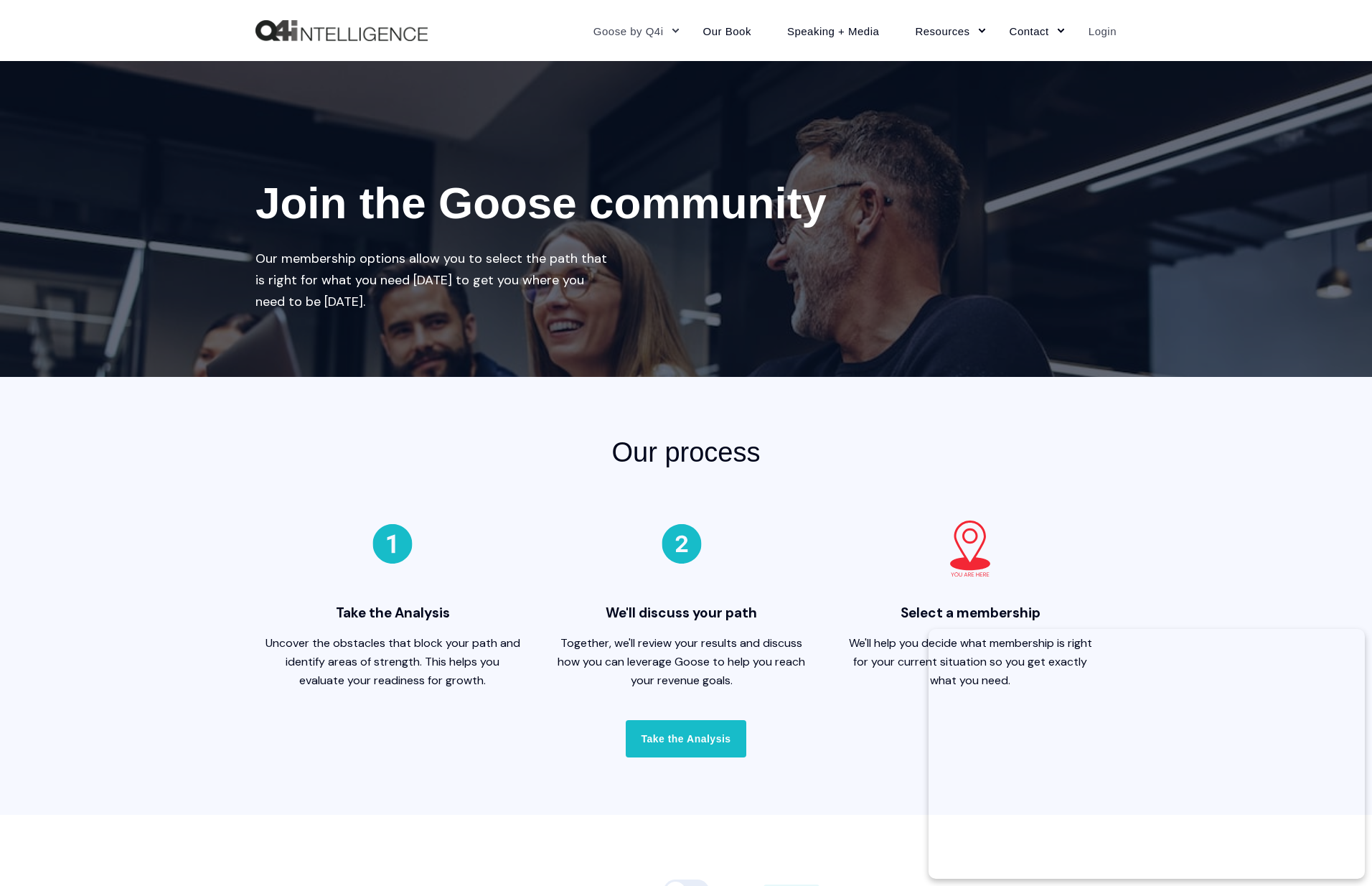
click at [1104, 32] on link "Login" at bounding box center [1094, 30] width 46 height 62
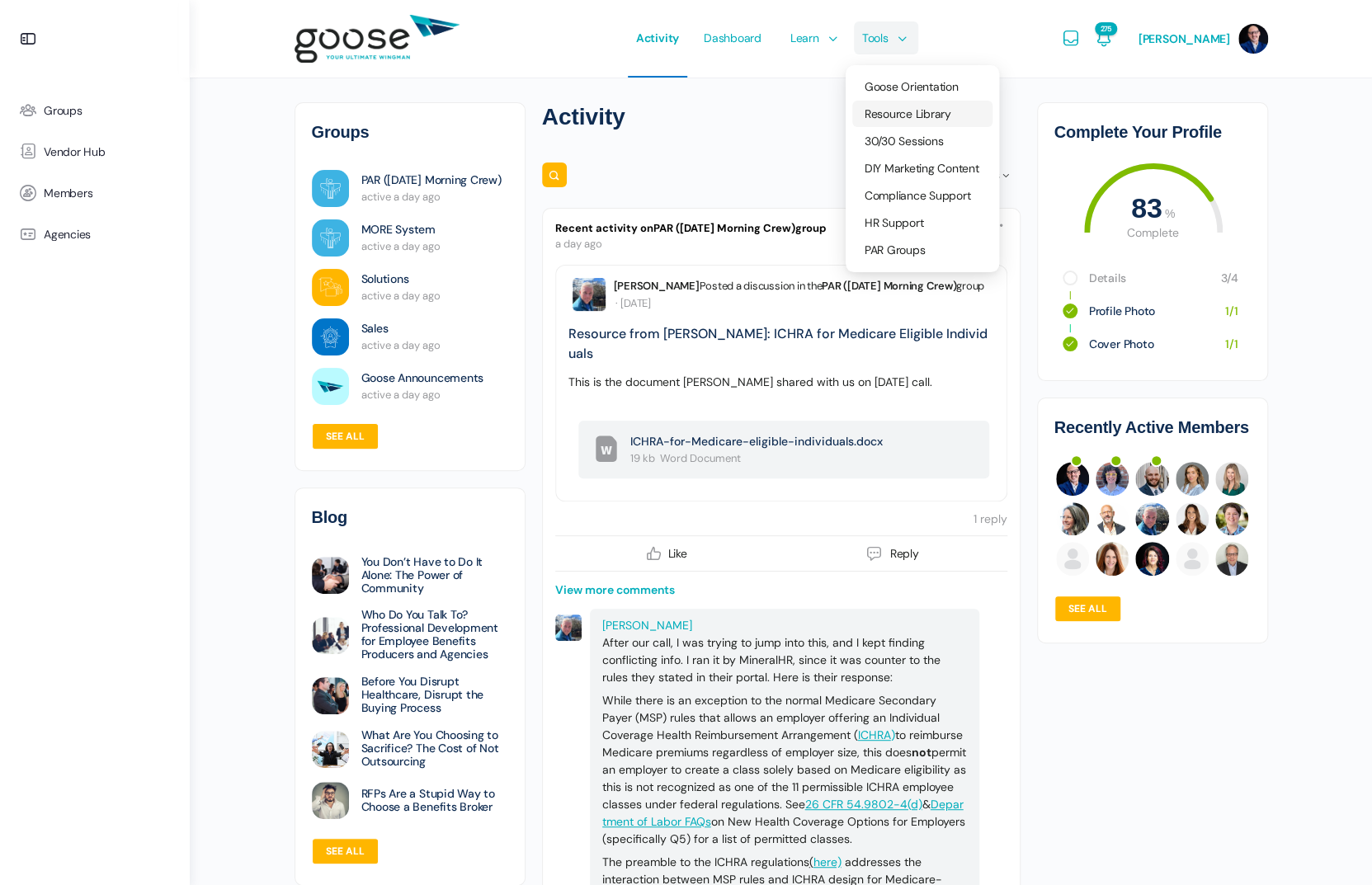
click at [897, 109] on span "Resource Library" at bounding box center [908, 113] width 87 height 15
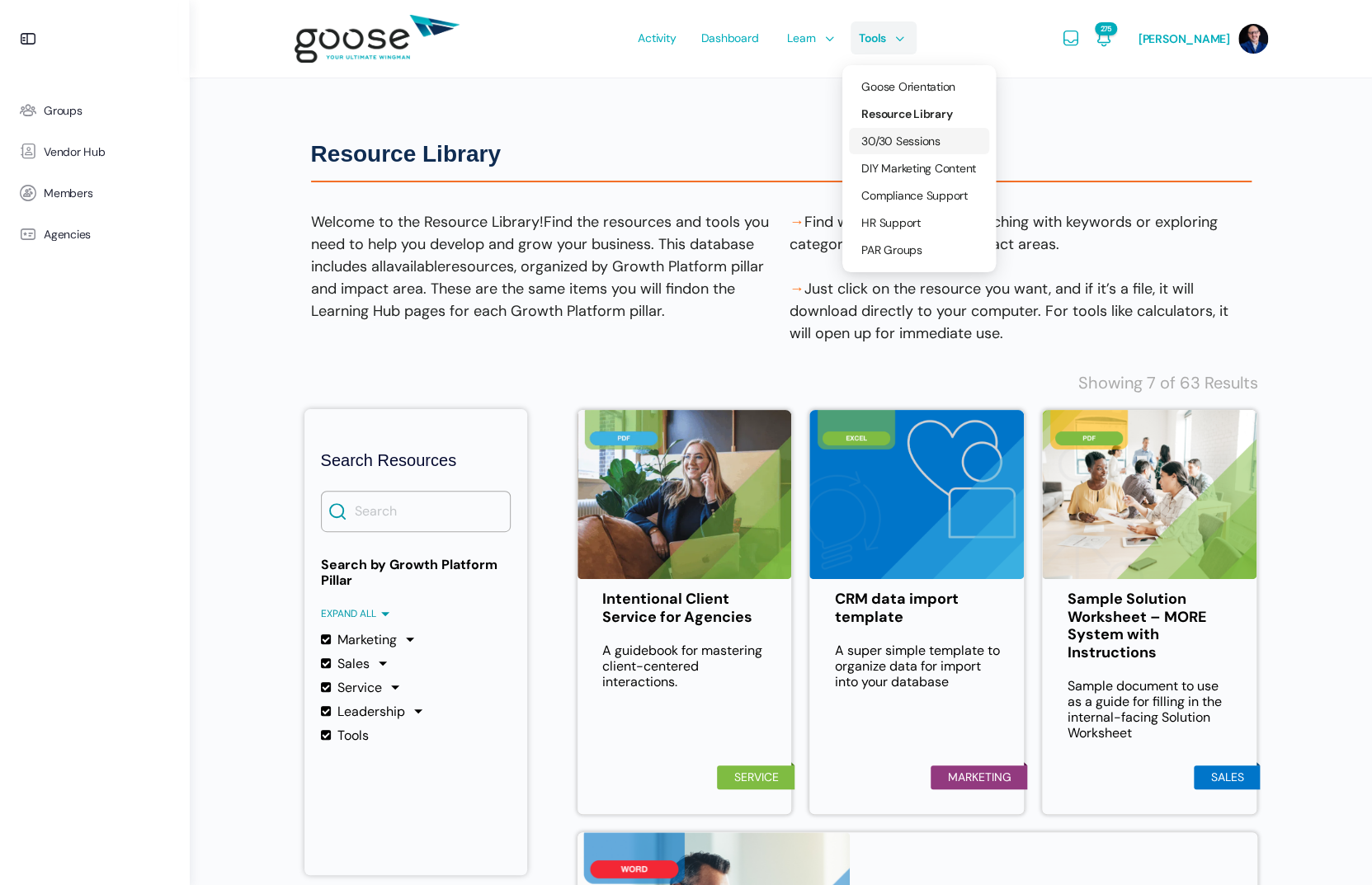
click at [889, 141] on span "30/30 Sessions" at bounding box center [901, 141] width 80 height 15
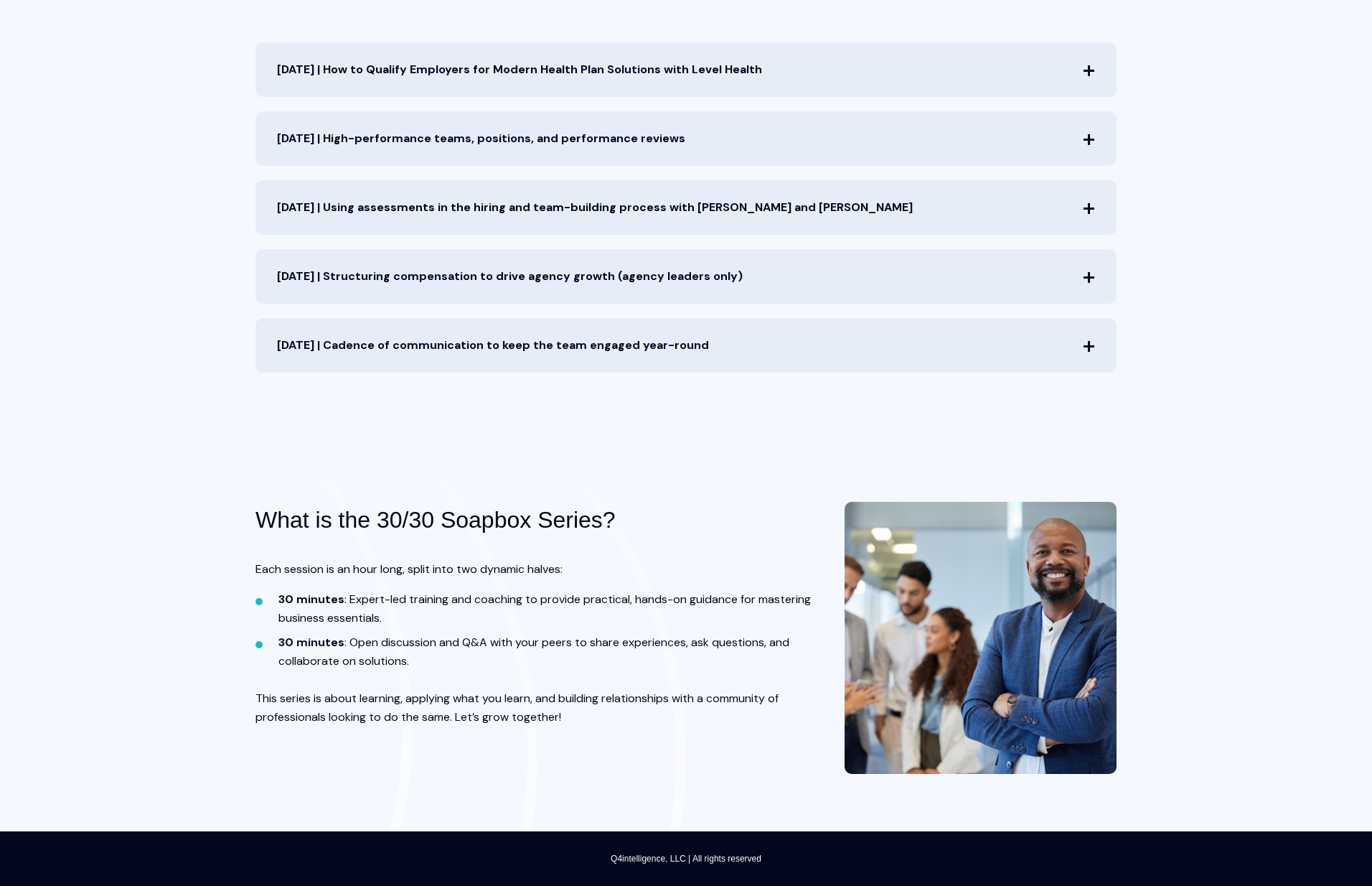
scroll to position [739, 0]
click at [314, 645] on strong "30 minutes" at bounding box center [312, 643] width 66 height 15
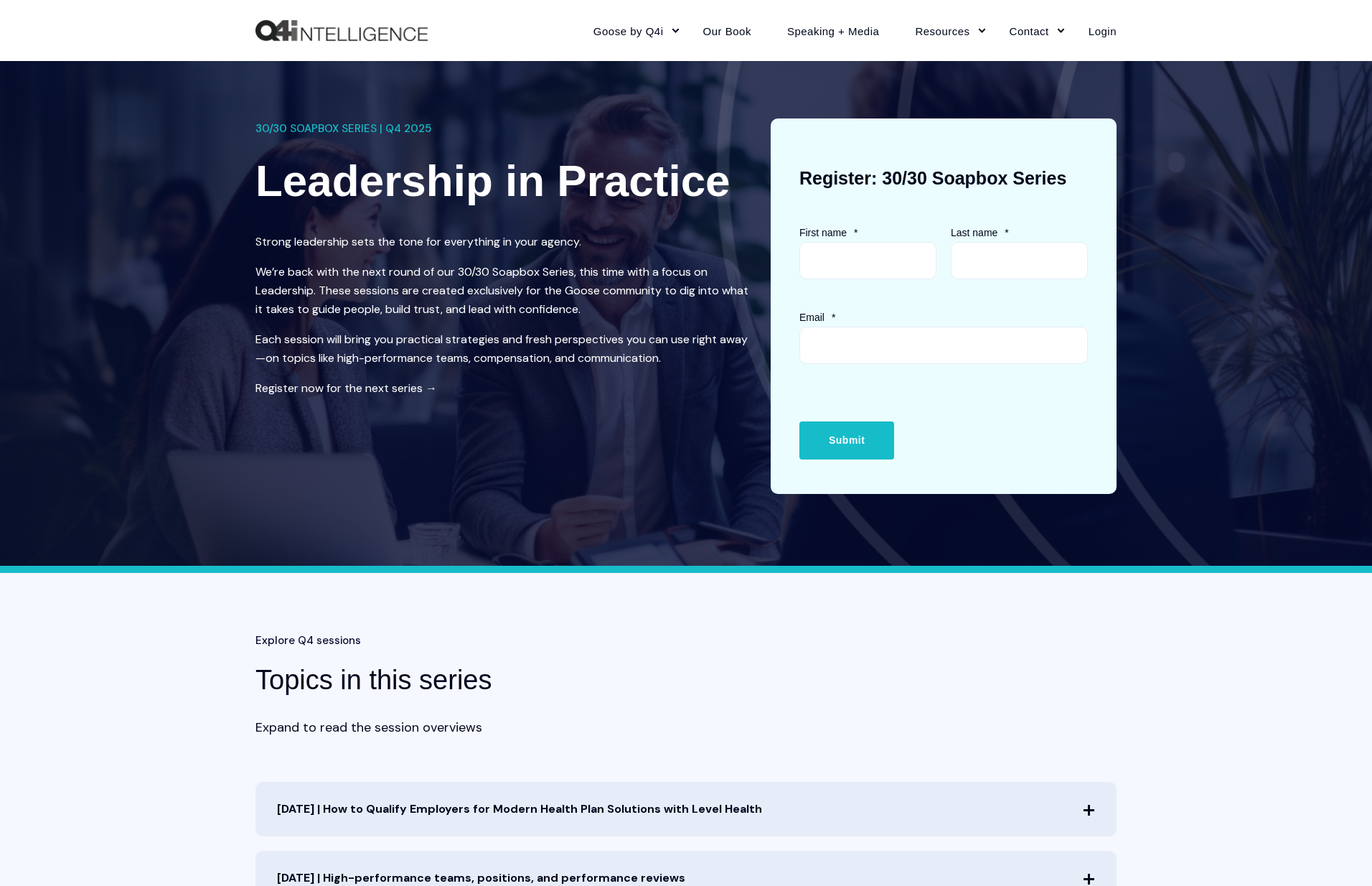
scroll to position [0, 0]
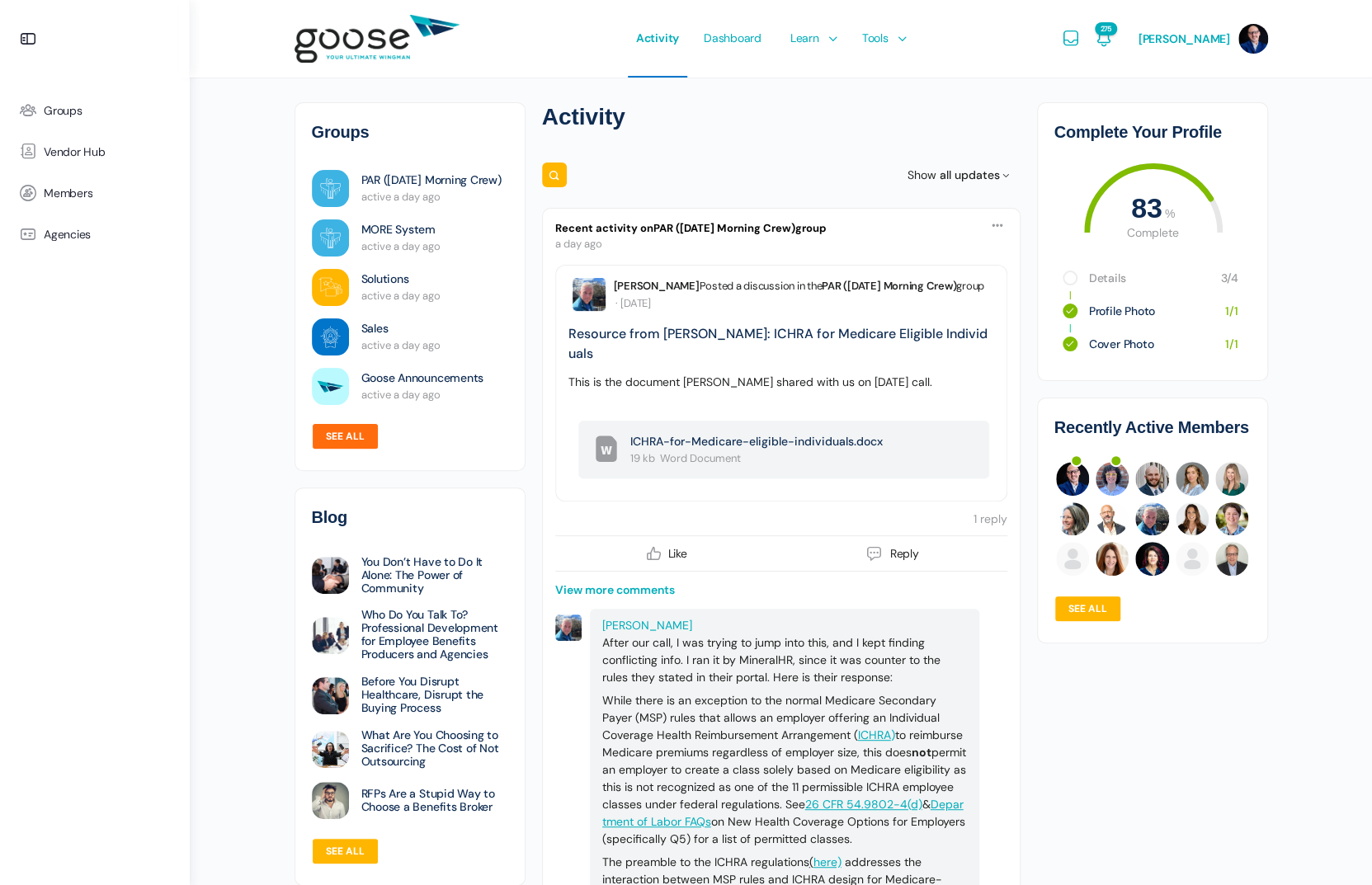
click at [337, 435] on link "See all" at bounding box center [346, 436] width 67 height 27
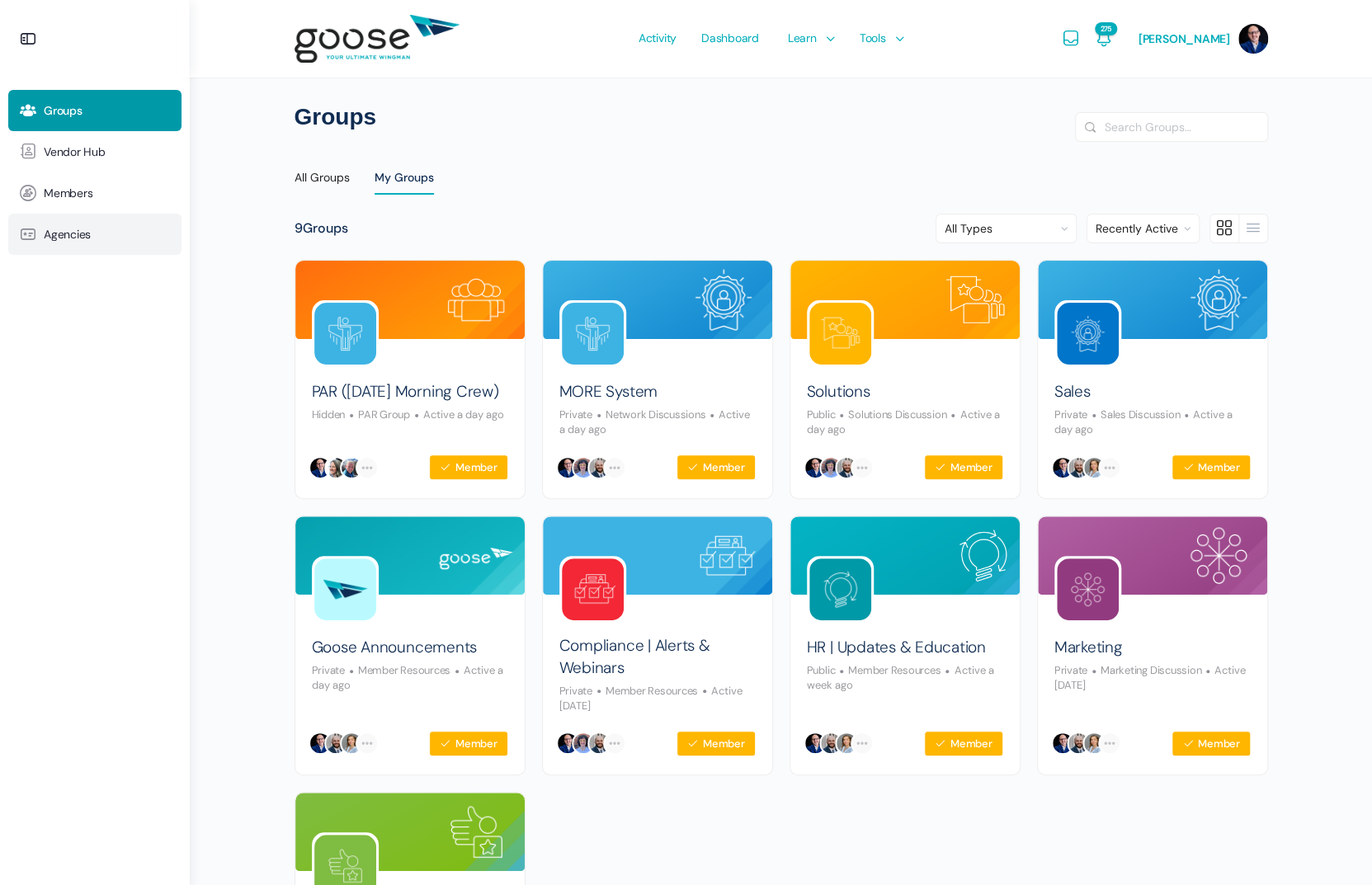
click at [65, 232] on span "Agencies" at bounding box center [66, 234] width 47 height 14
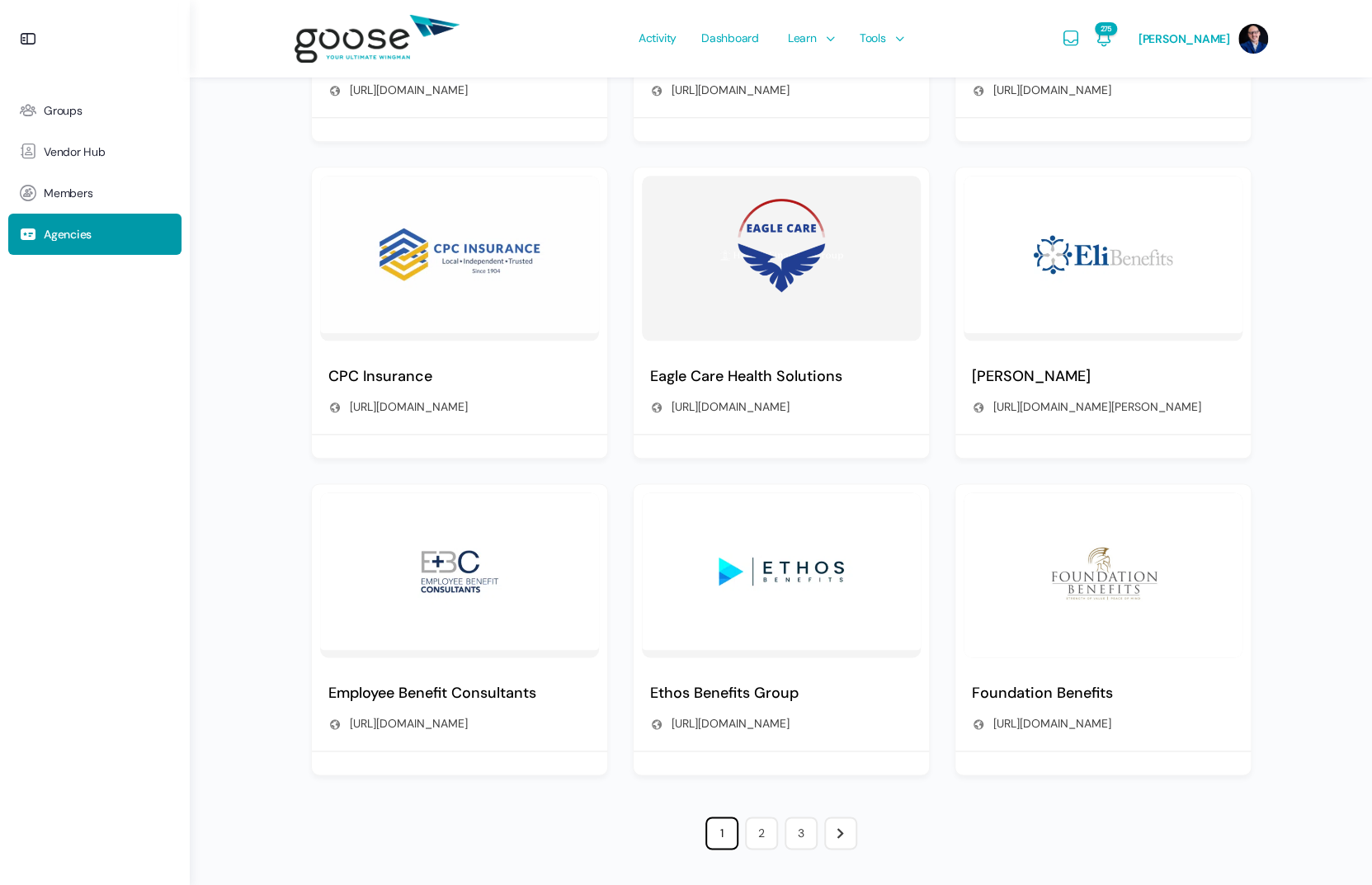
scroll to position [830, 0]
click at [759, 830] on link "2" at bounding box center [761, 833] width 33 height 33
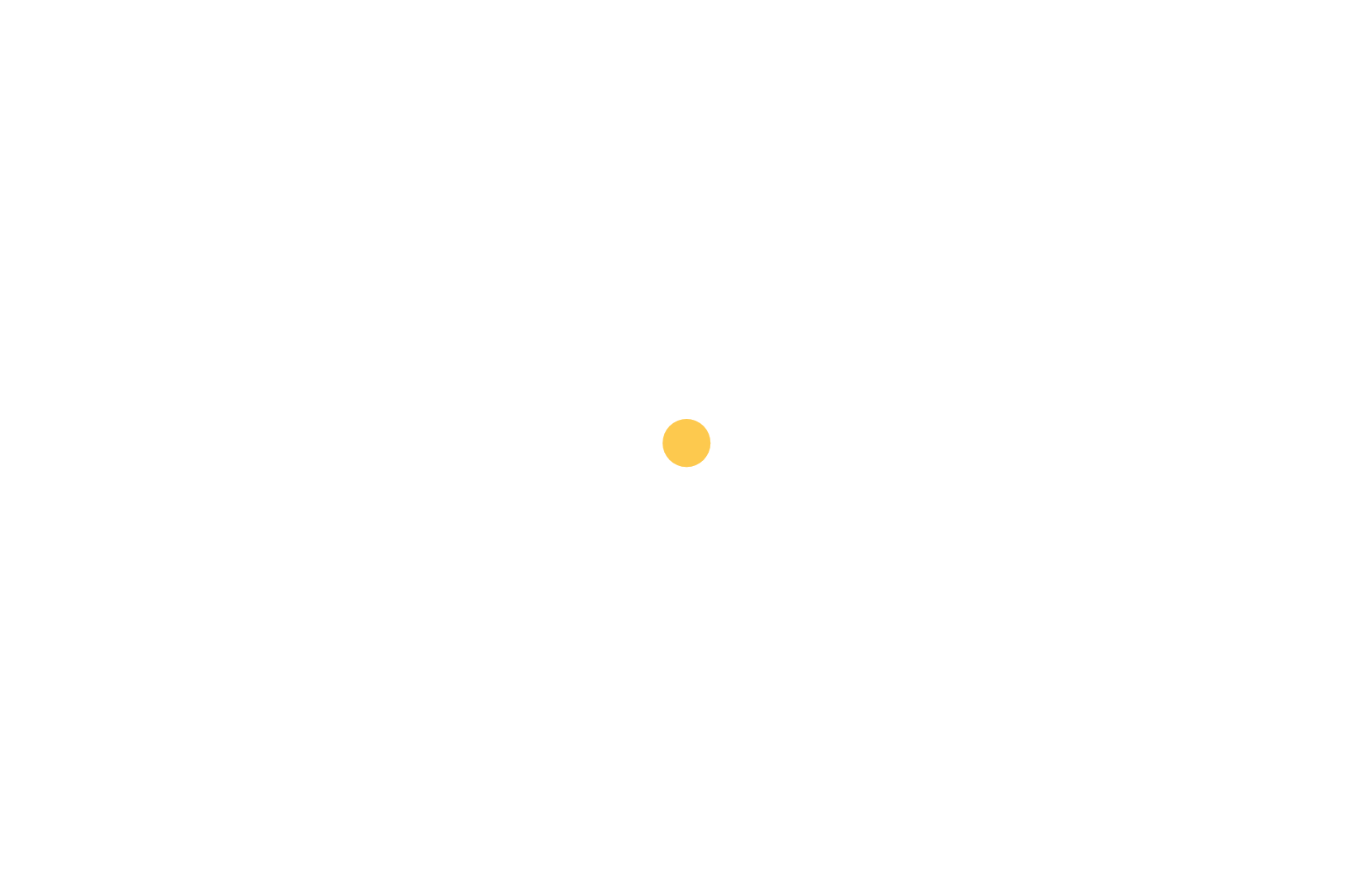
scroll to position [183, 0]
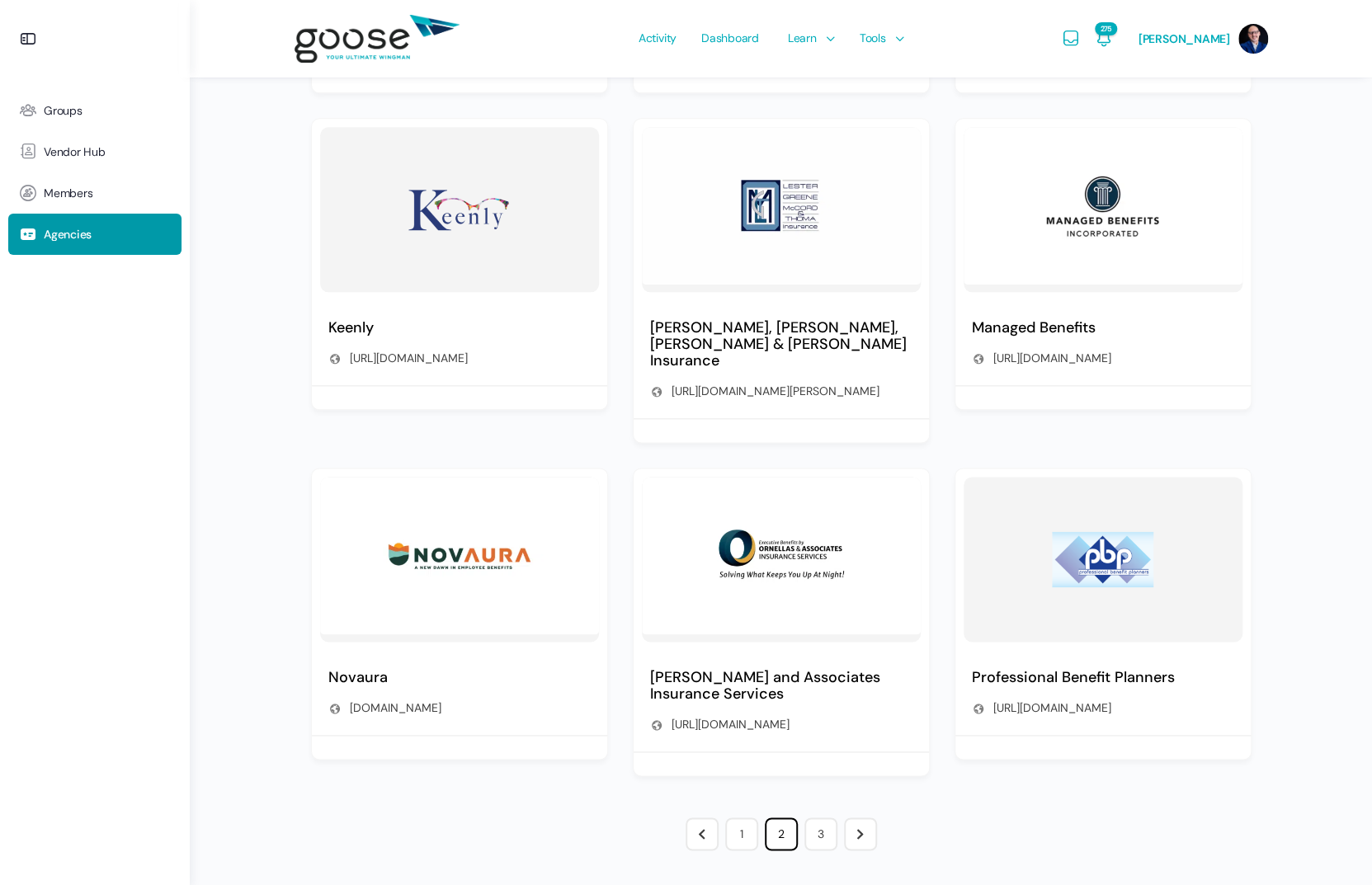
scroll to position [879, 0]
click at [819, 832] on link "3" at bounding box center [820, 834] width 33 height 33
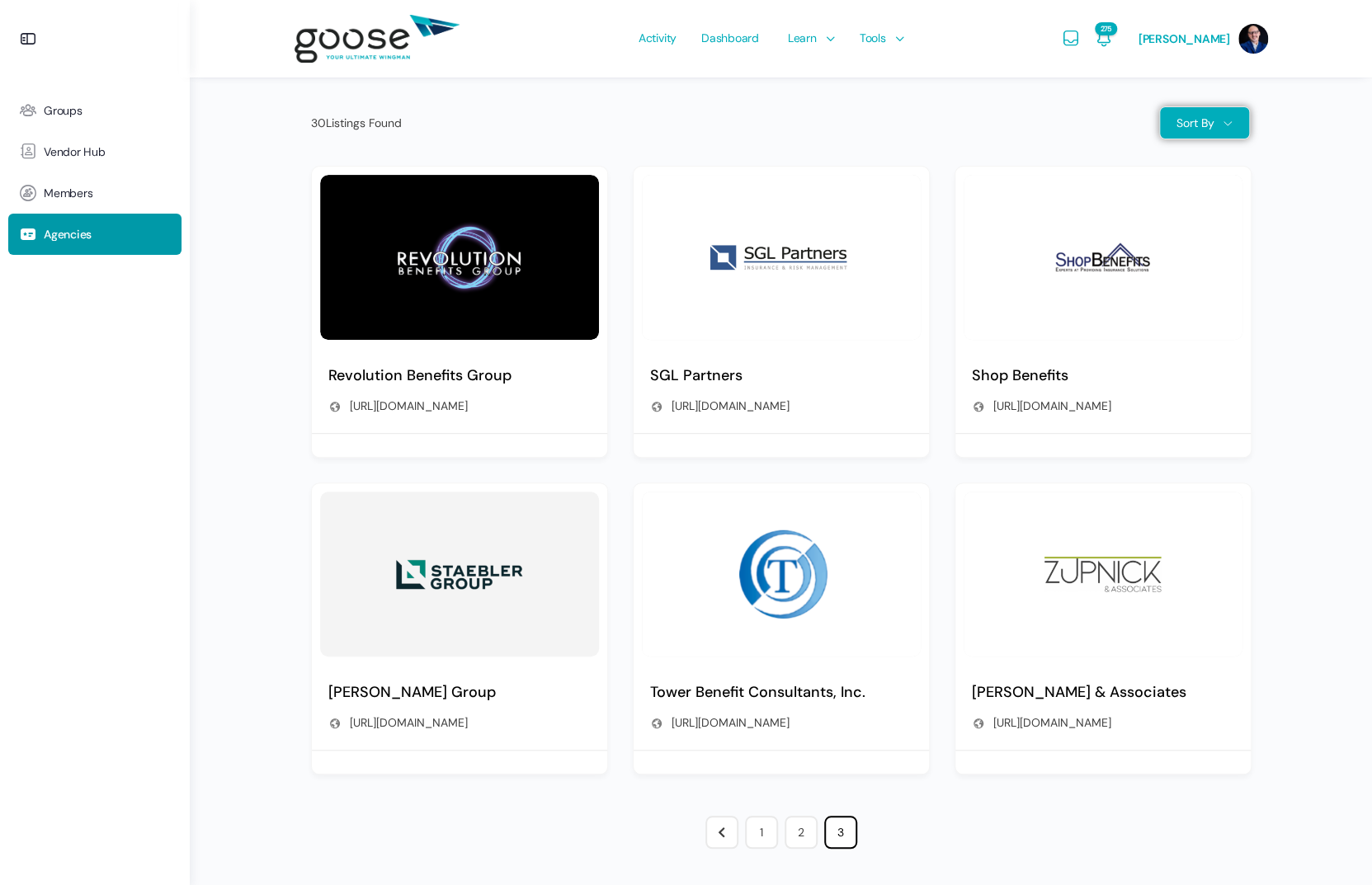
scroll to position [198, 0]
click at [755, 825] on link "1" at bounding box center [761, 832] width 33 height 33
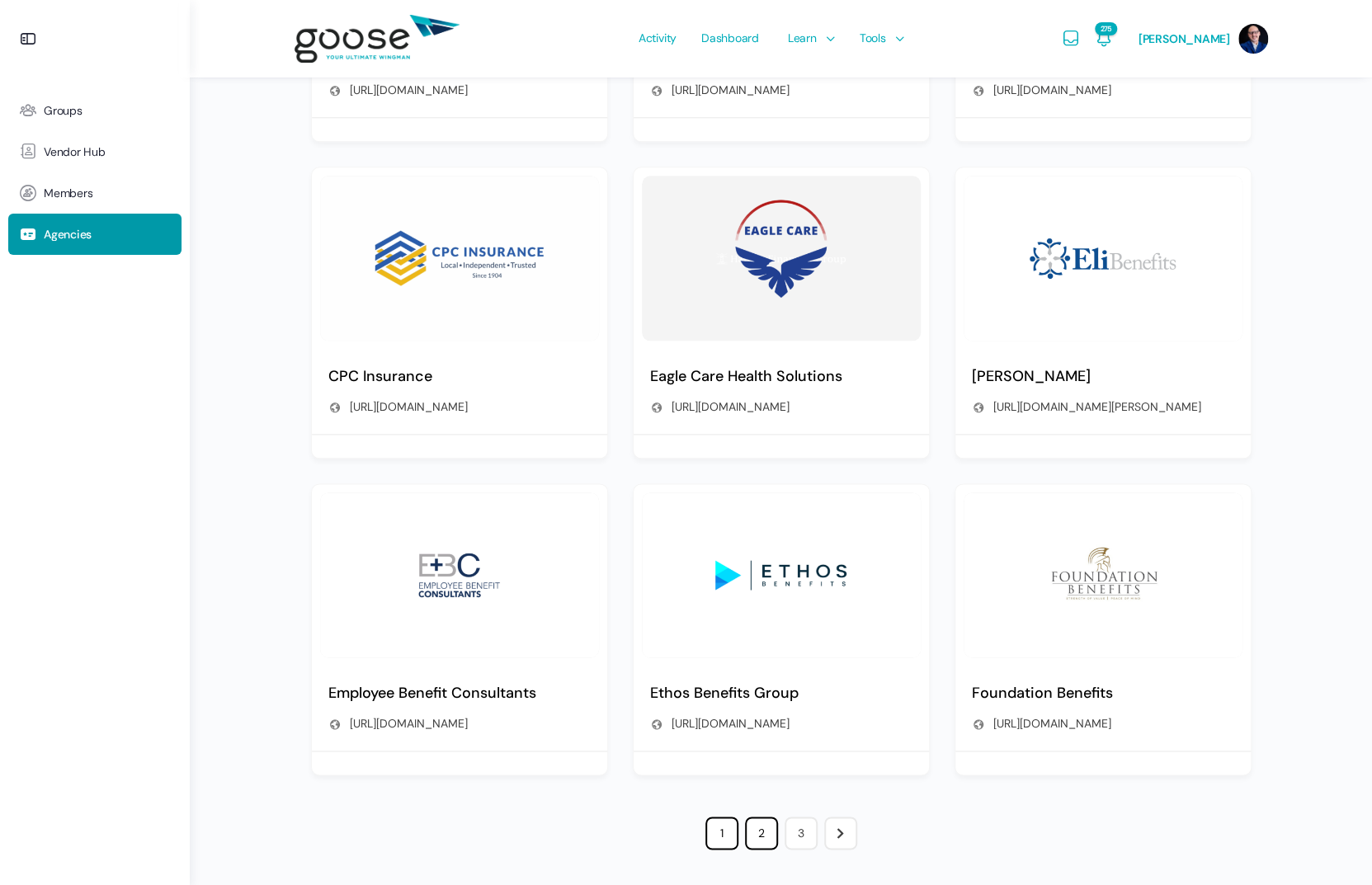
scroll to position [830, 0]
click at [1099, 578] on img at bounding box center [1102, 576] width 279 height 165
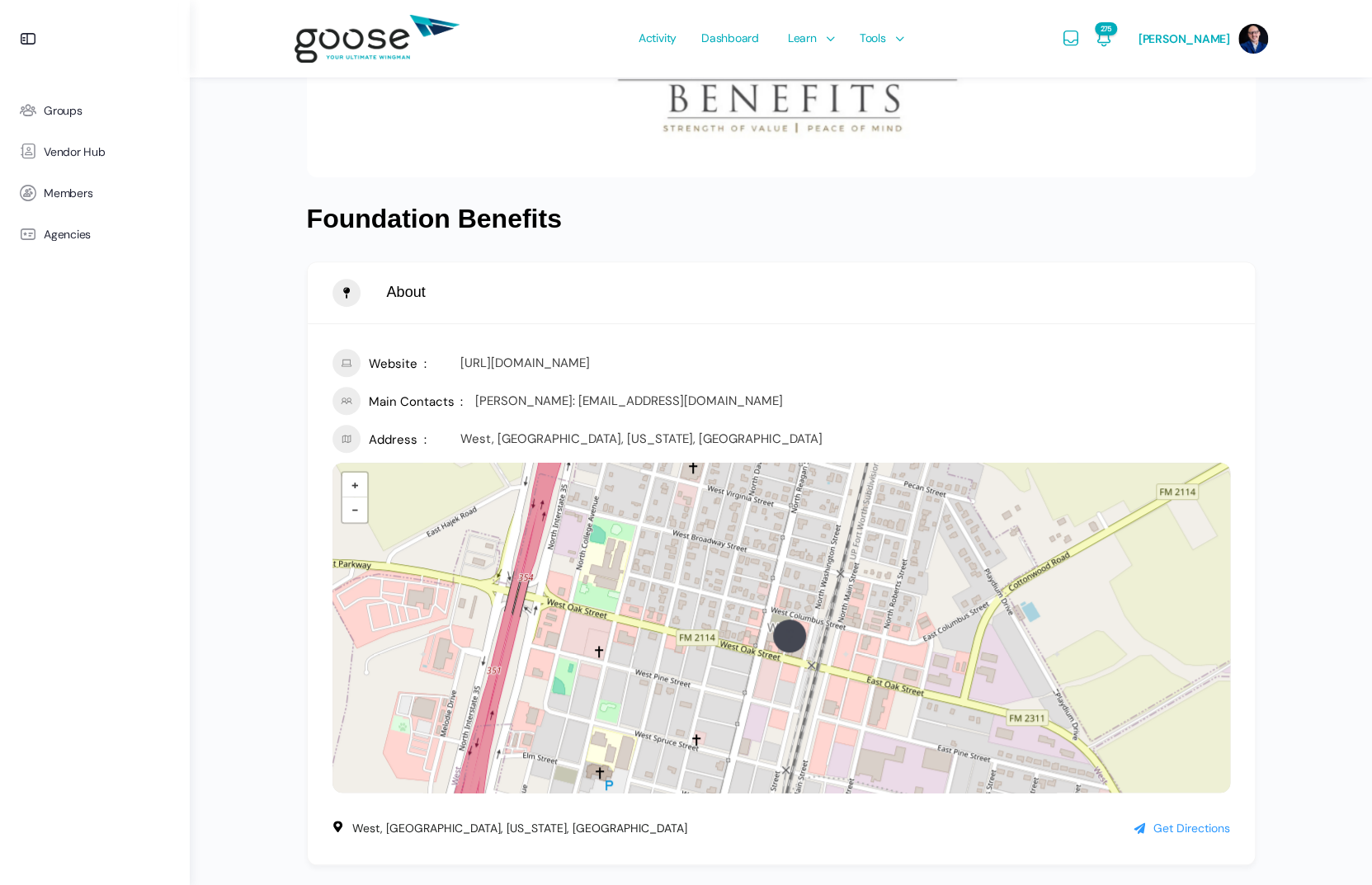
scroll to position [246, 0]
click at [531, 362] on link "https://www.foundationbenefits.com/" at bounding box center [525, 363] width 129 height 17
click at [668, 38] on span "Activity" at bounding box center [657, 38] width 38 height 78
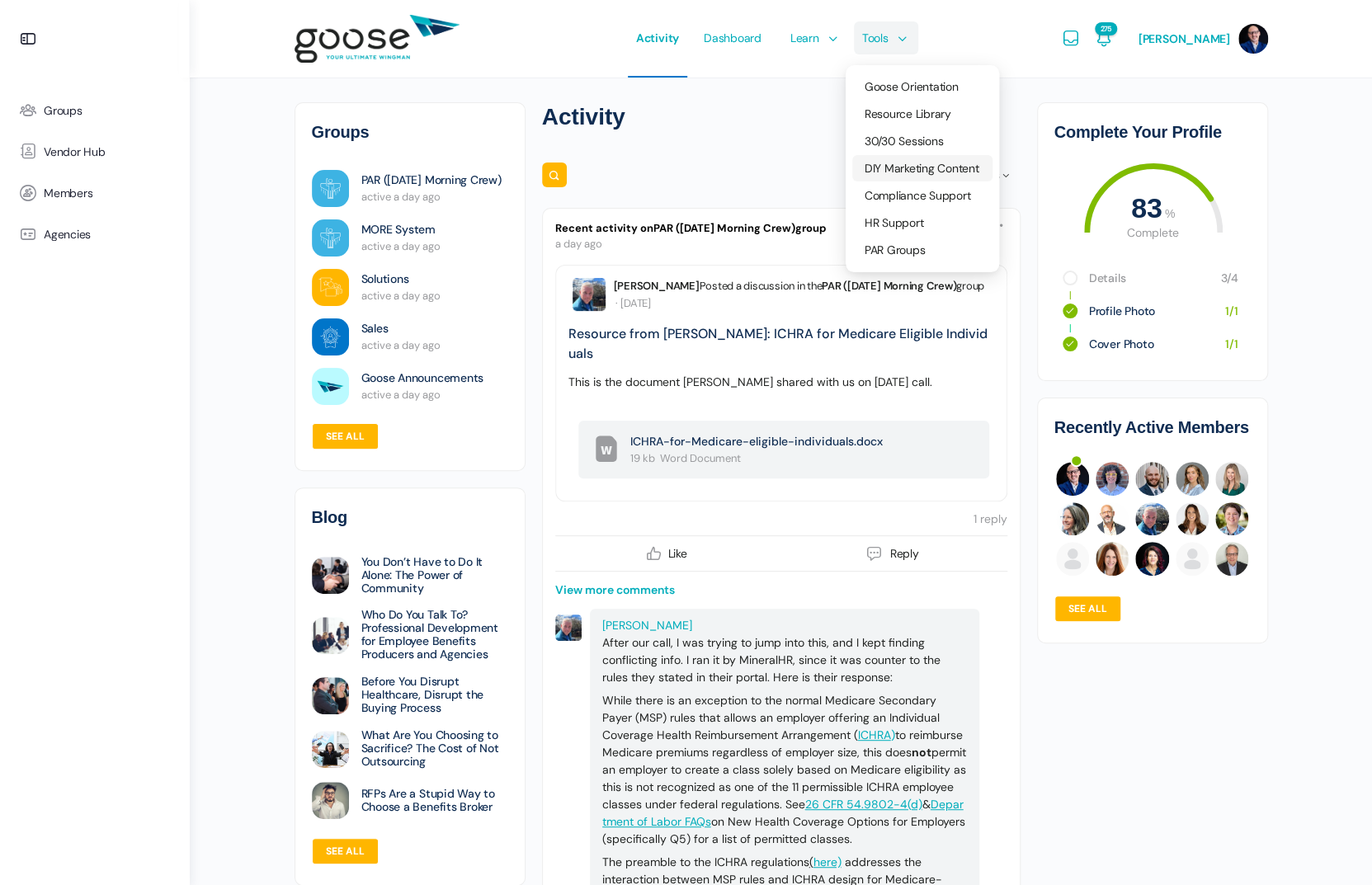
click at [908, 164] on span "DIY Marketing Content" at bounding box center [922, 168] width 115 height 15
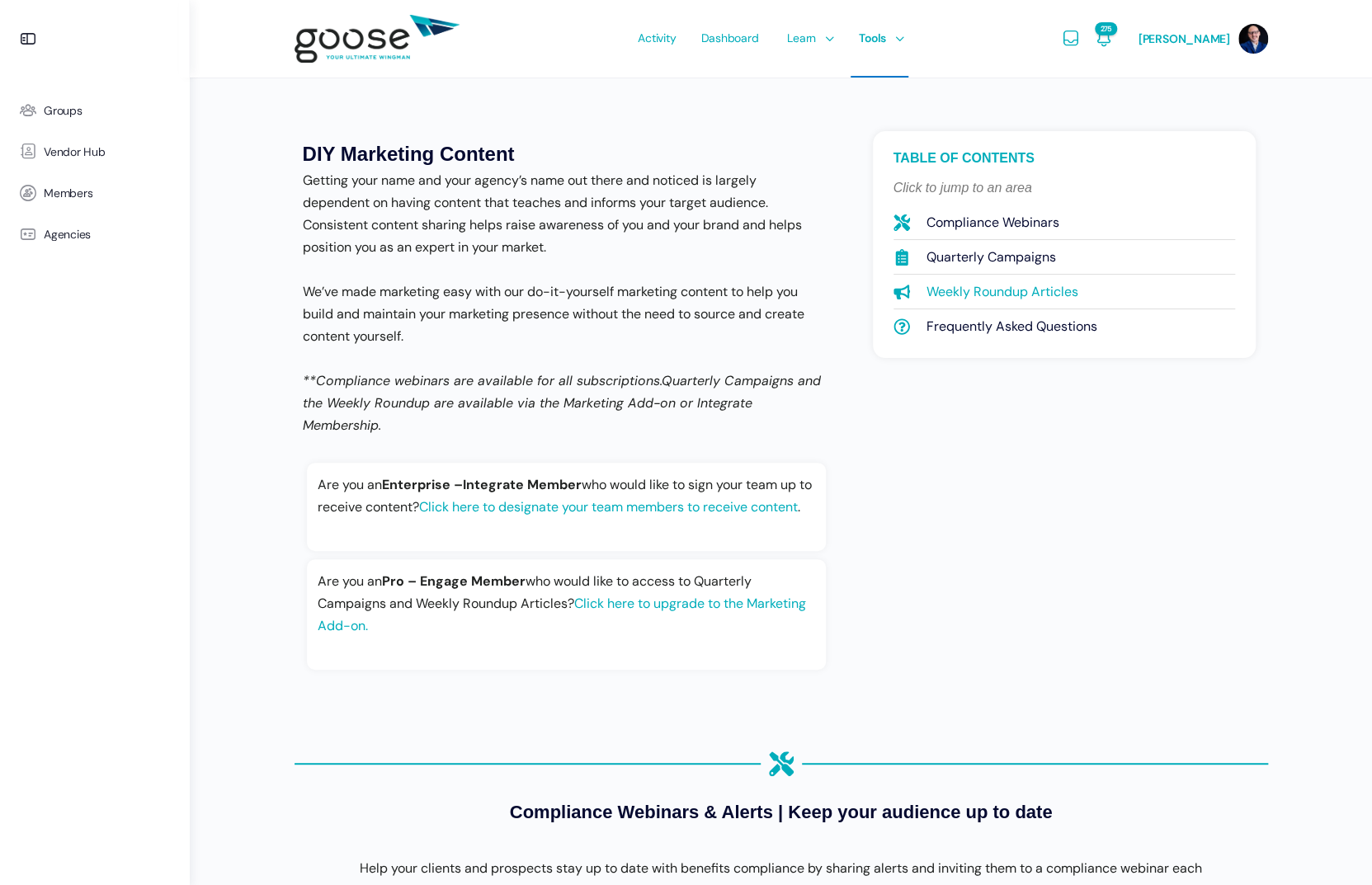
click at [955, 290] on span "Weekly Roundup Articles" at bounding box center [1000, 291] width 156 height 22
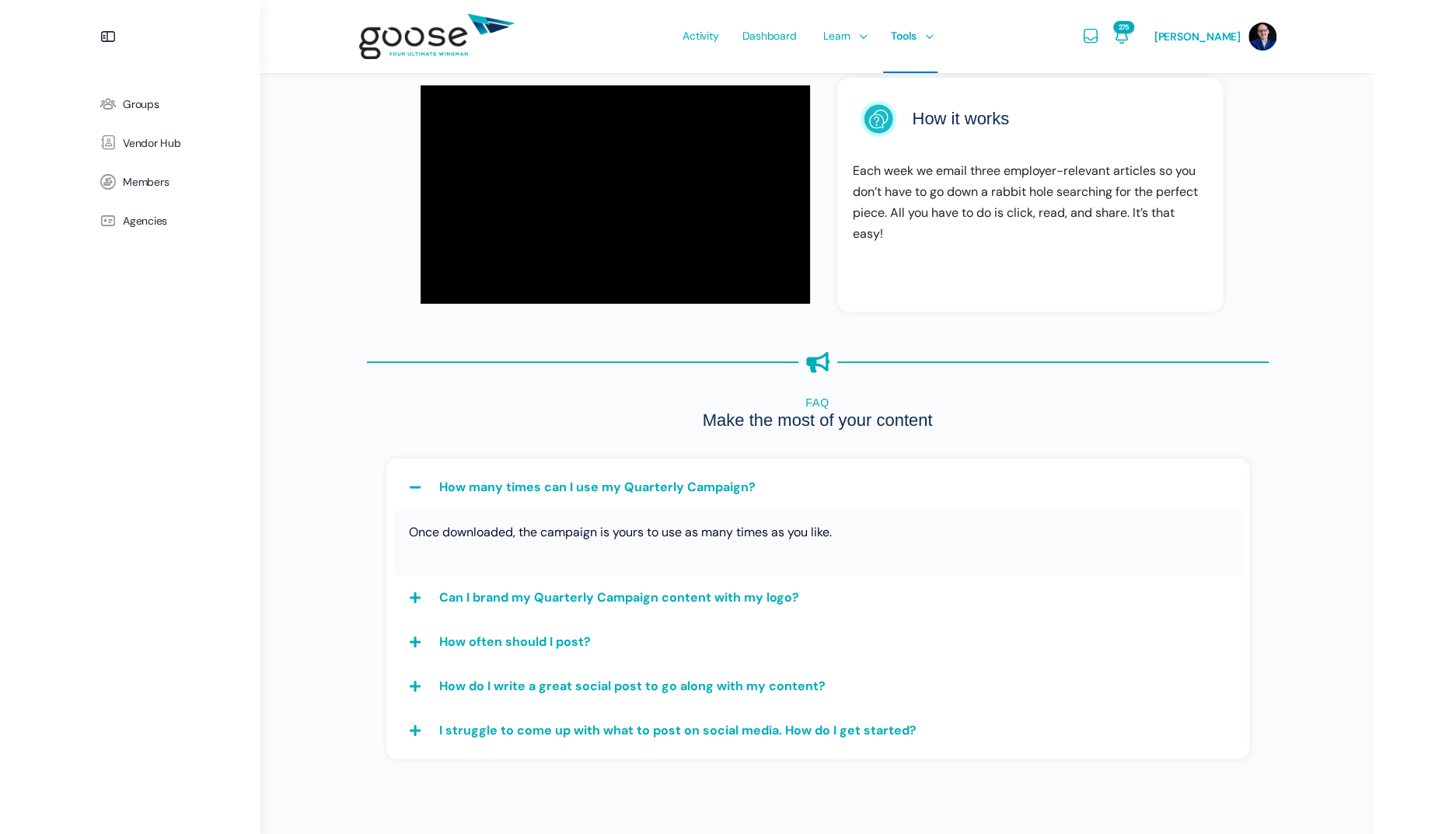
scroll to position [2619, 0]
